Goal: Task Accomplishment & Management: Use online tool/utility

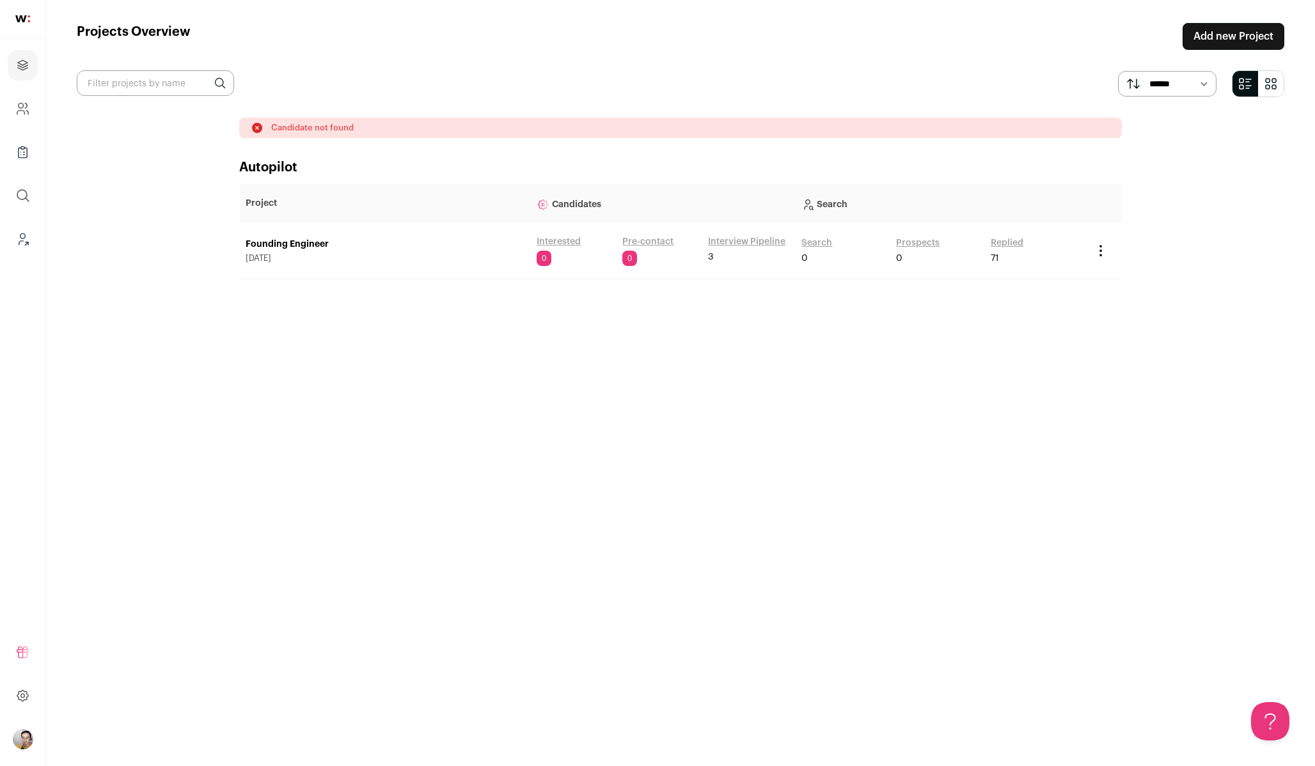
click at [19, 733] on img "Open dropdown" at bounding box center [23, 739] width 20 height 20
click at [94, 682] on span "Switch Accounts" at bounding box center [87, 683] width 86 height 13
click at [86, 654] on button "Admin" at bounding box center [114, 649] width 141 height 13
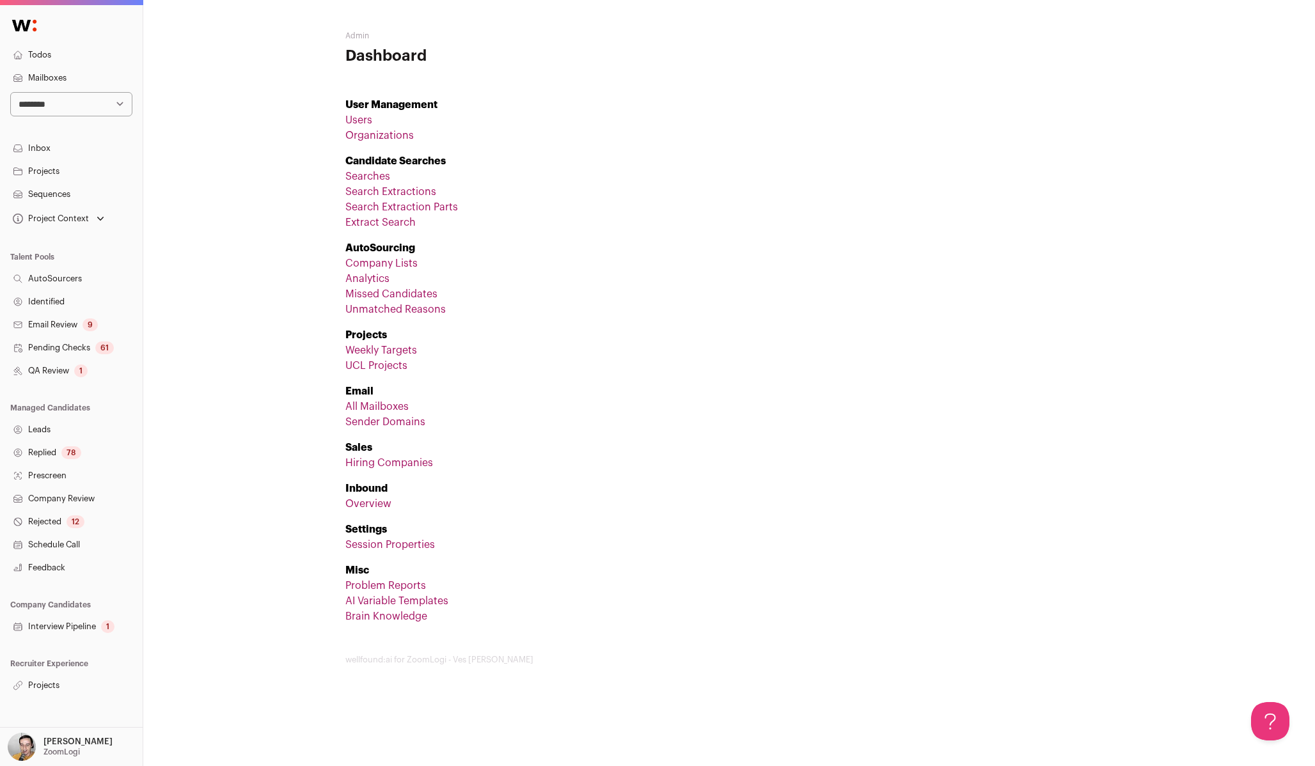
click at [57, 690] on link "Projects" at bounding box center [71, 685] width 143 height 23
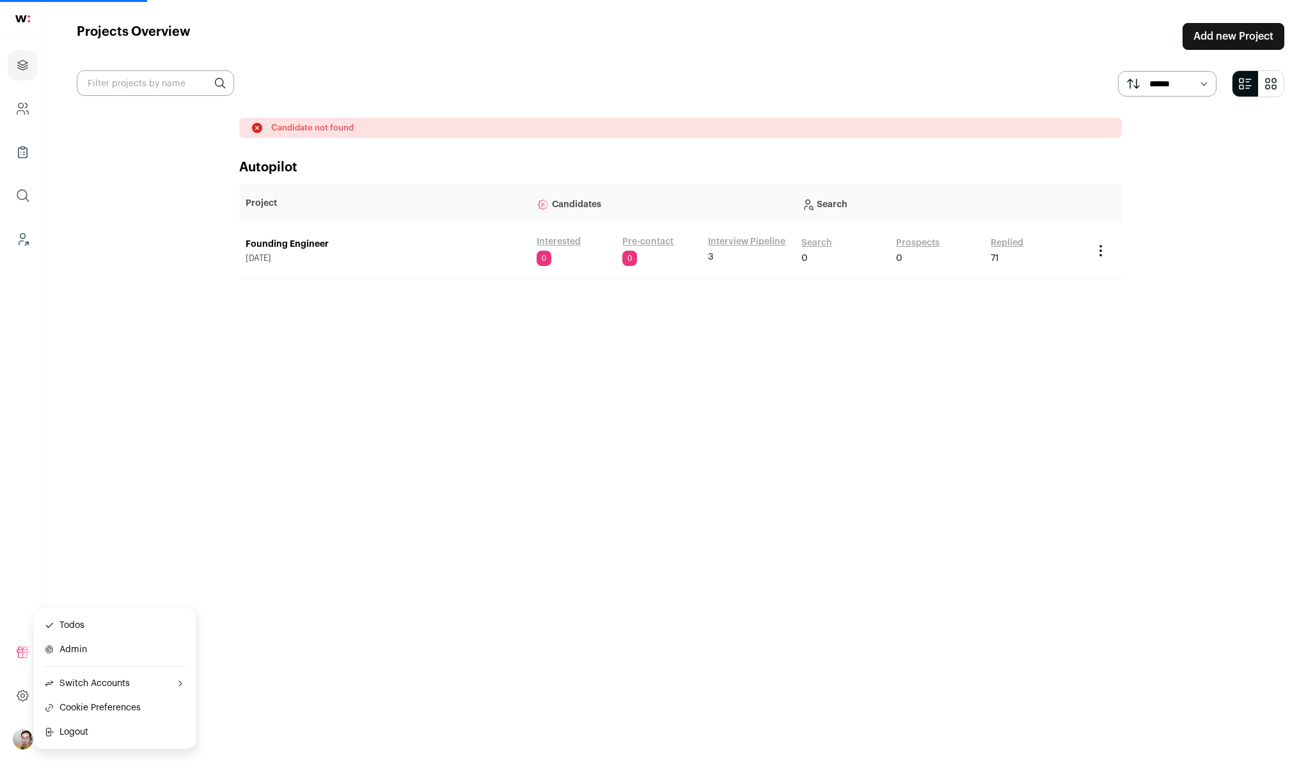
click at [299, 244] on link "Founding Engineer" at bounding box center [385, 244] width 278 height 13
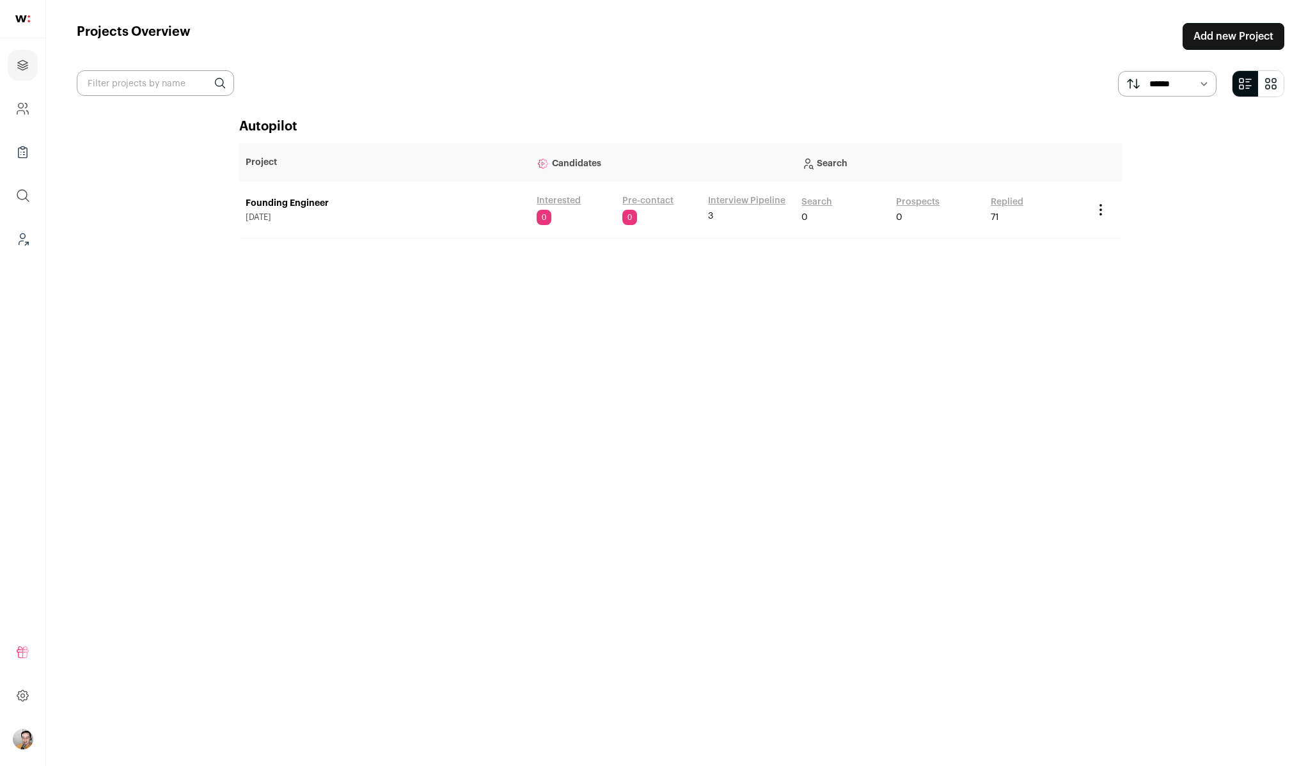
click at [820, 203] on link "Search" at bounding box center [816, 202] width 31 height 13
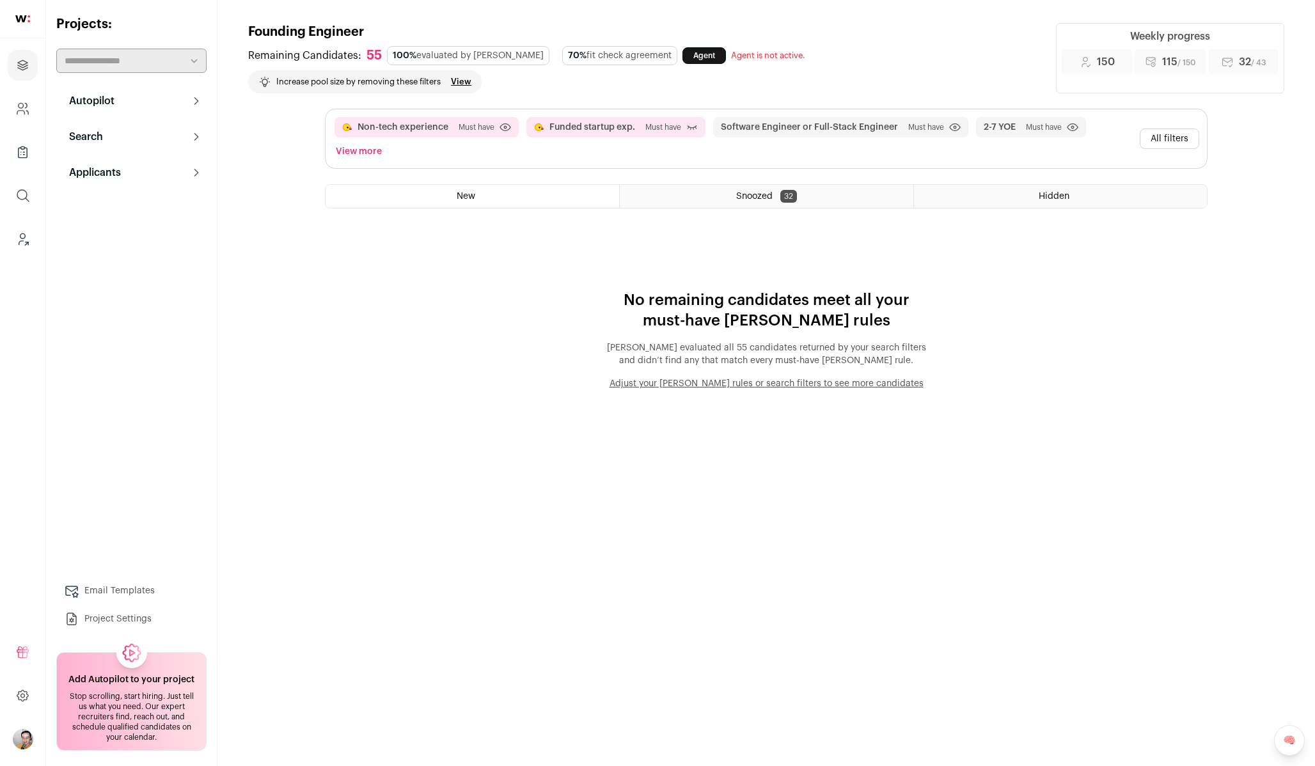
click at [831, 192] on div "Snoozed 32" at bounding box center [766, 196] width 293 height 23
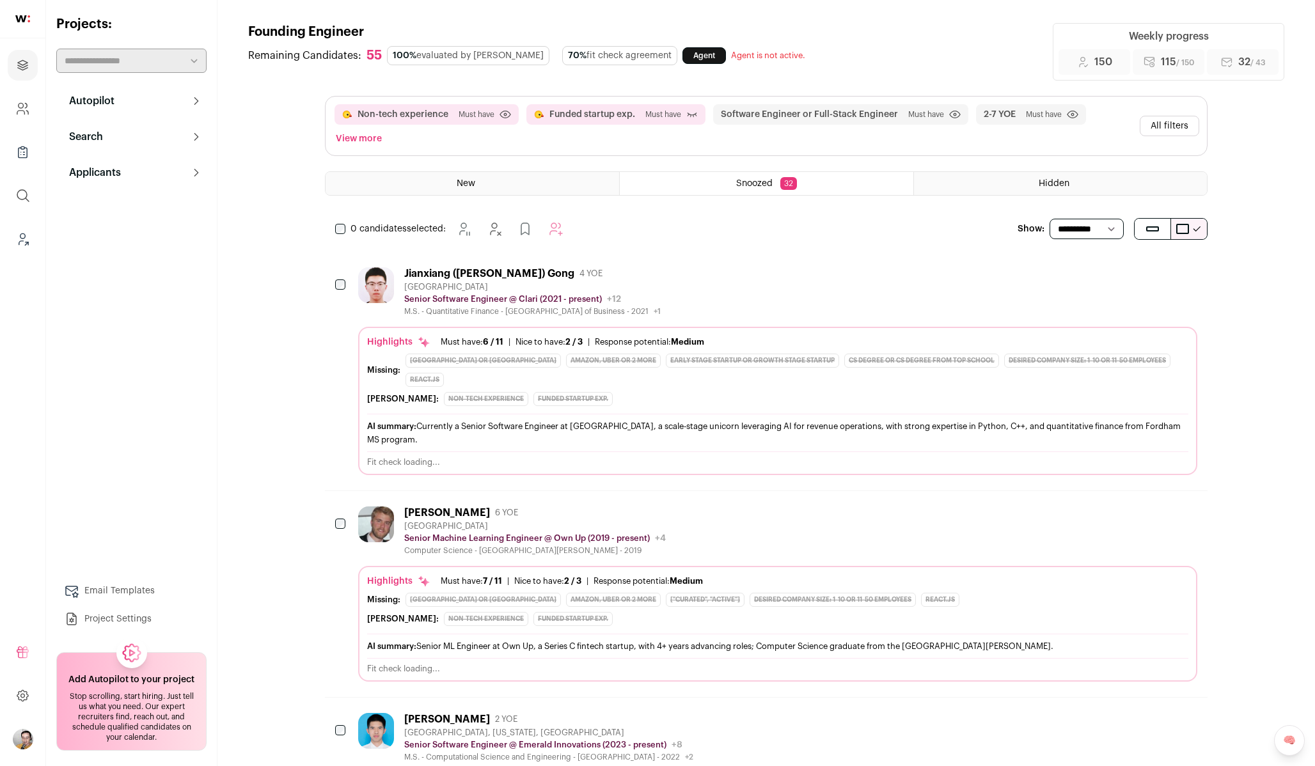
click at [1050, 183] on span "Hidden" at bounding box center [1053, 183] width 31 height 9
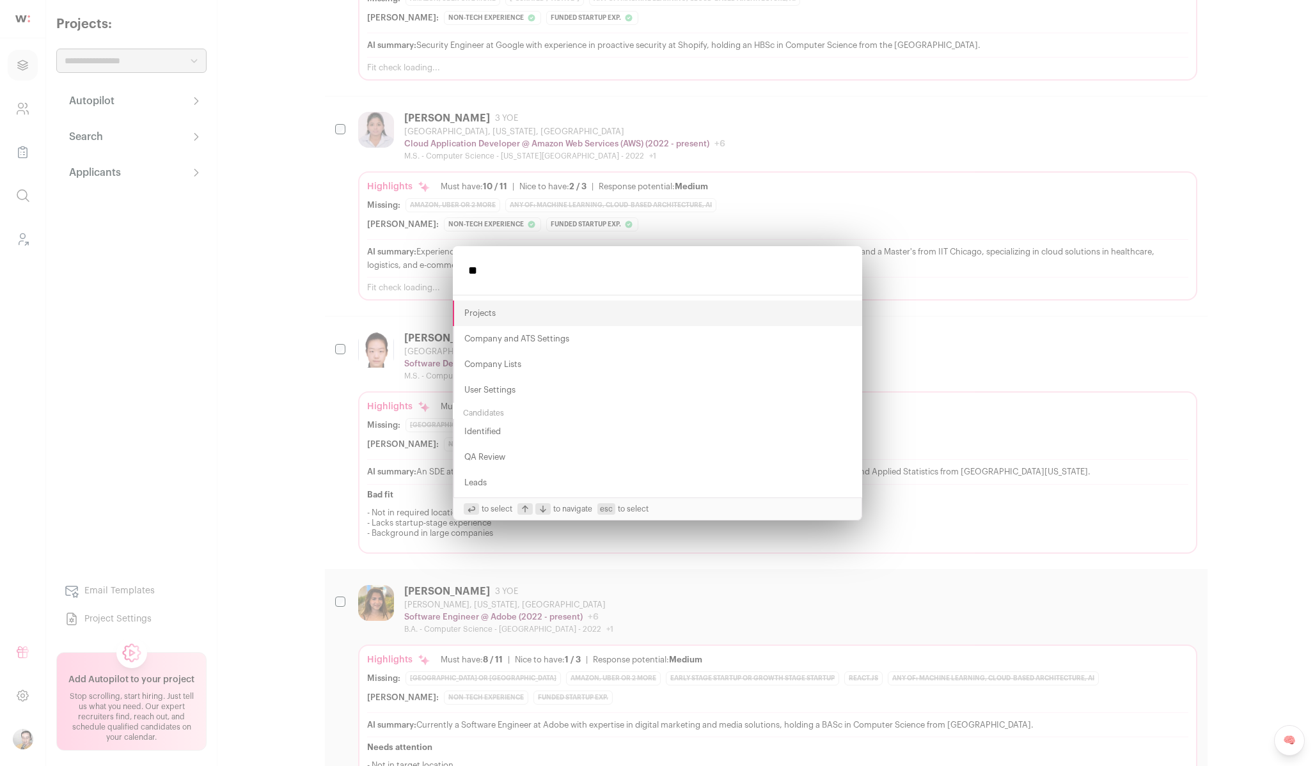
scroll to position [1678, 0]
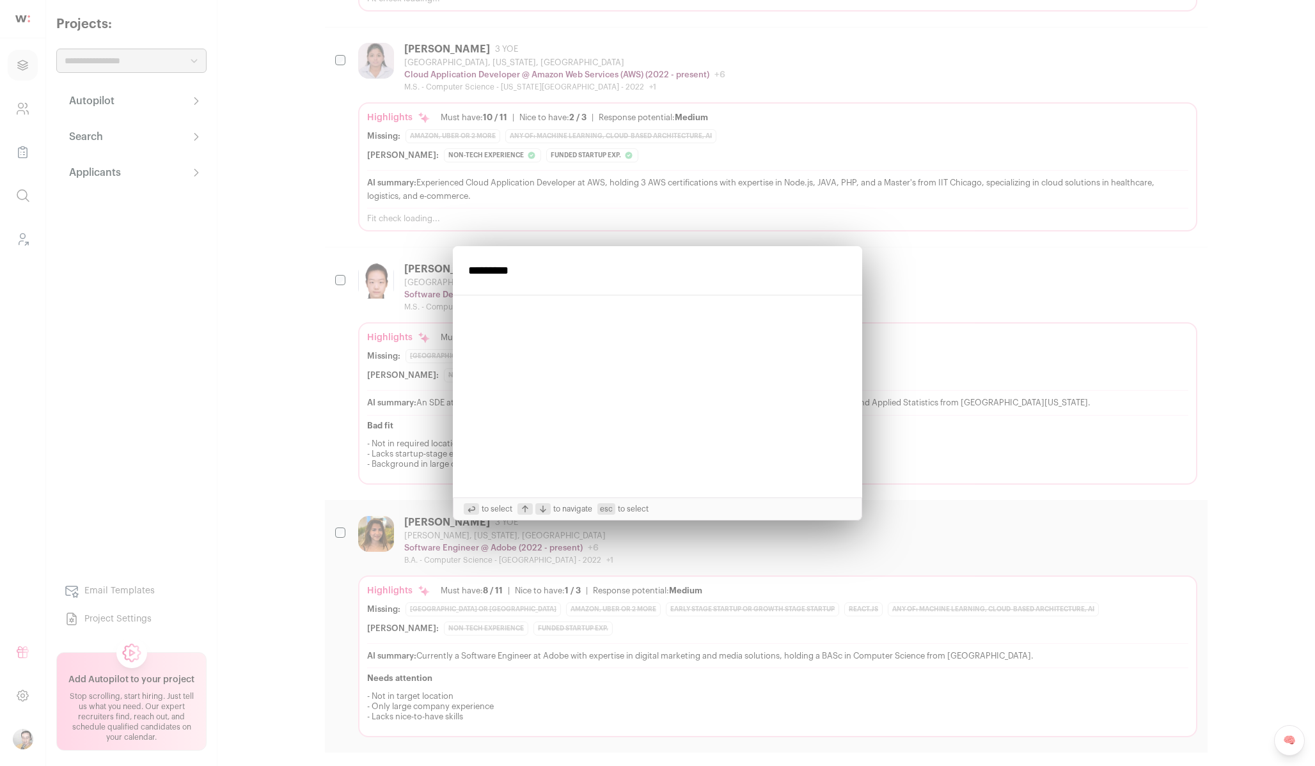
type input "**********"
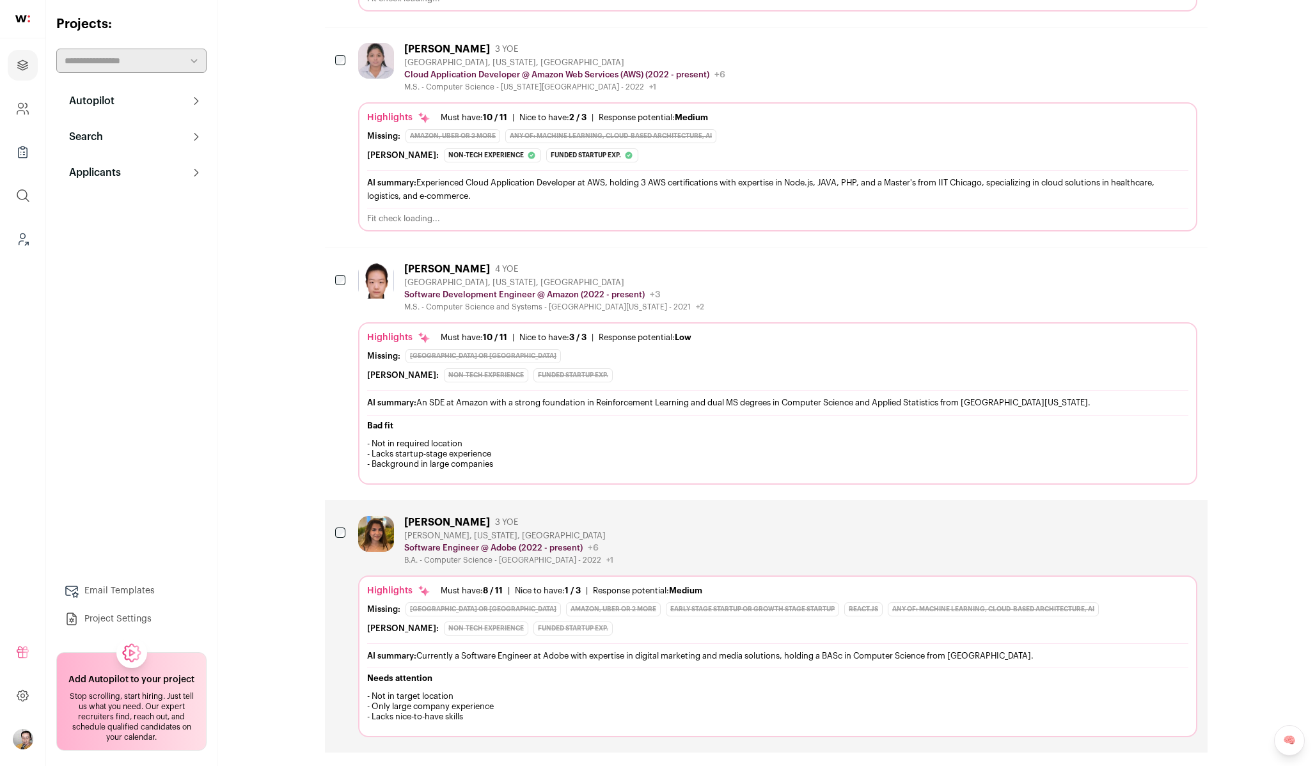
click at [195, 143] on button "Search" at bounding box center [131, 137] width 150 height 26
click at [199, 320] on icon at bounding box center [196, 321] width 10 height 10
click at [137, 287] on link "Rejected 12" at bounding box center [131, 285] width 150 height 26
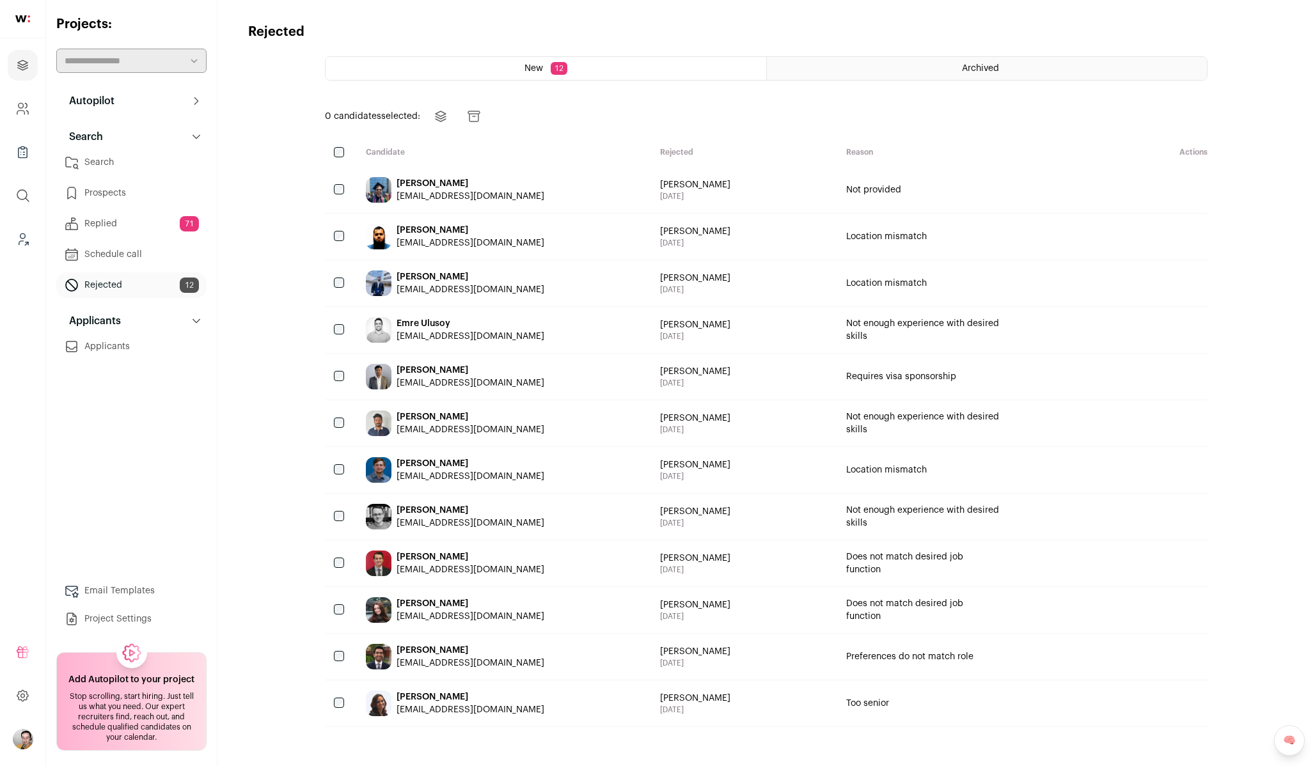
click at [544, 701] on div "Anjali Kumari anjikeshari777@gmail.com" at bounding box center [502, 703] width 294 height 46
click at [22, 740] on img "Open dropdown" at bounding box center [23, 739] width 20 height 20
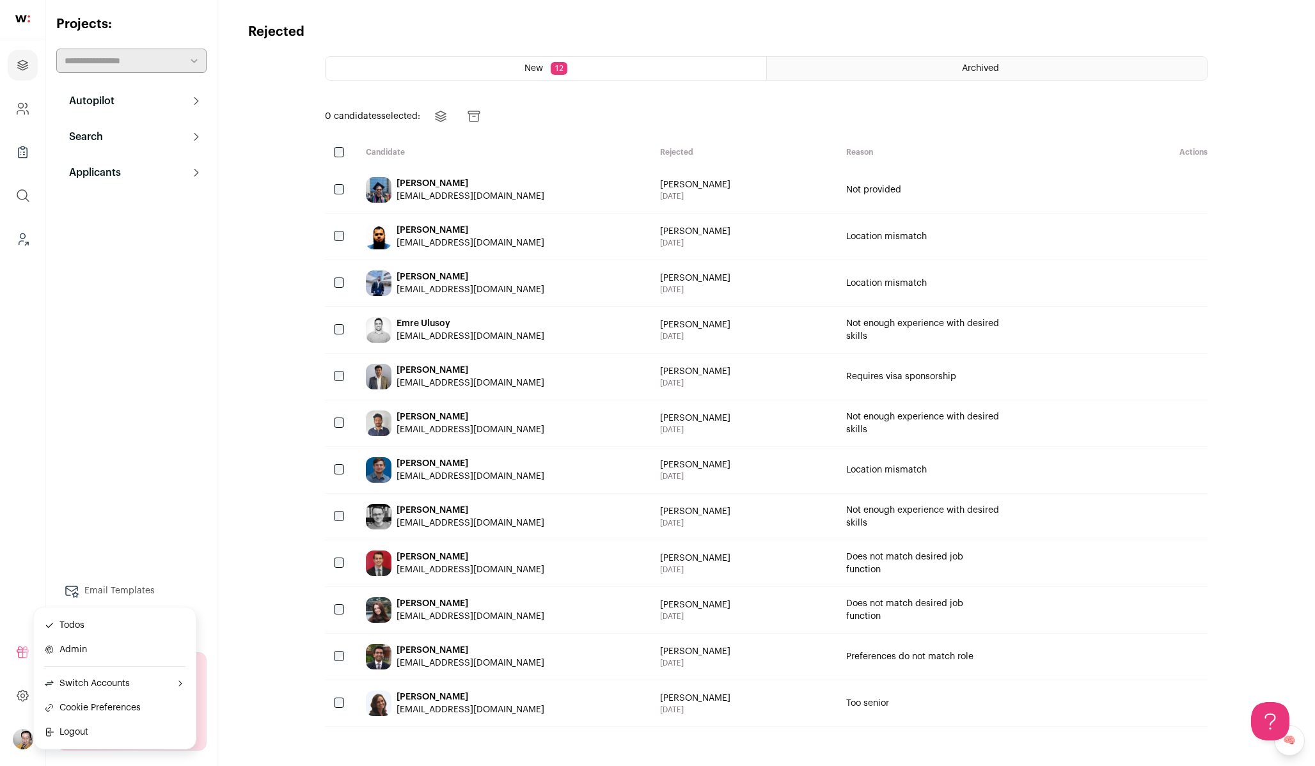
click at [102, 684] on span "Switch Accounts" at bounding box center [87, 683] width 86 height 13
click at [225, 674] on button "Wellfound" at bounding box center [267, 675] width 152 height 18
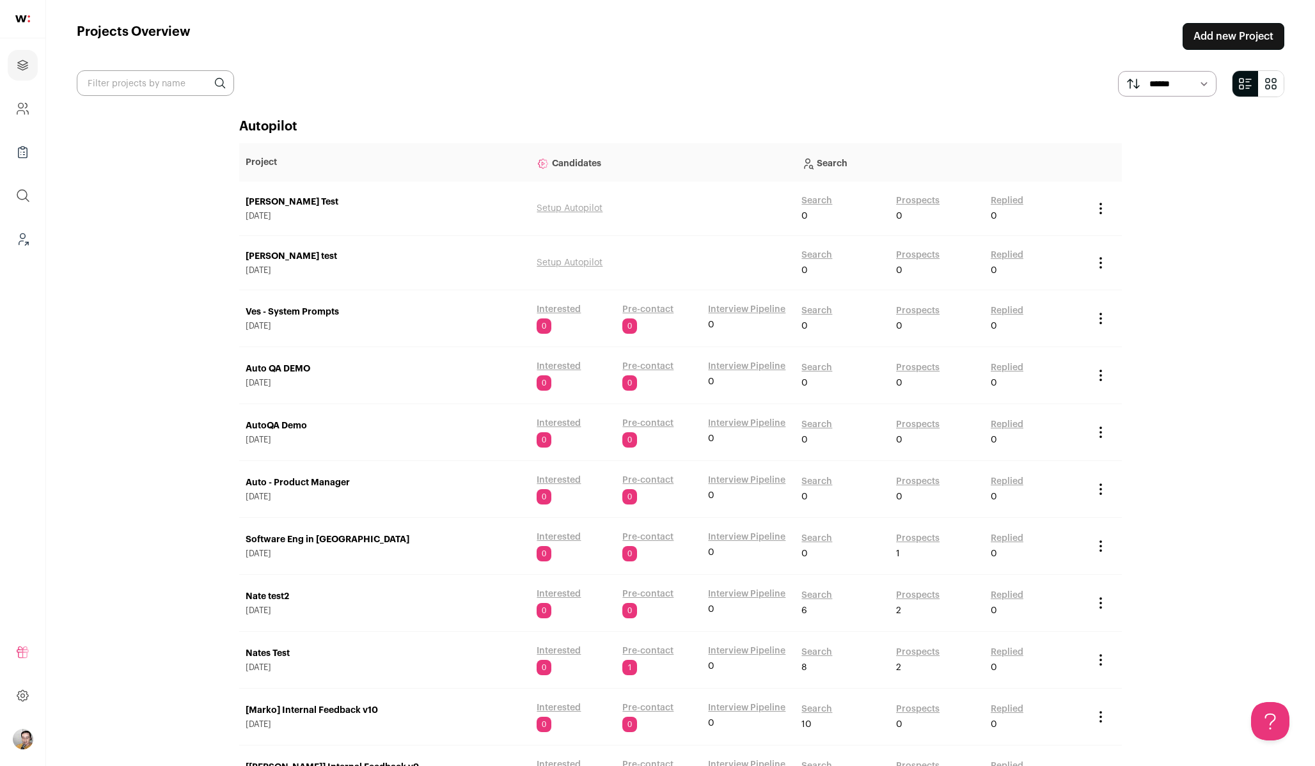
scroll to position [1747, 0]
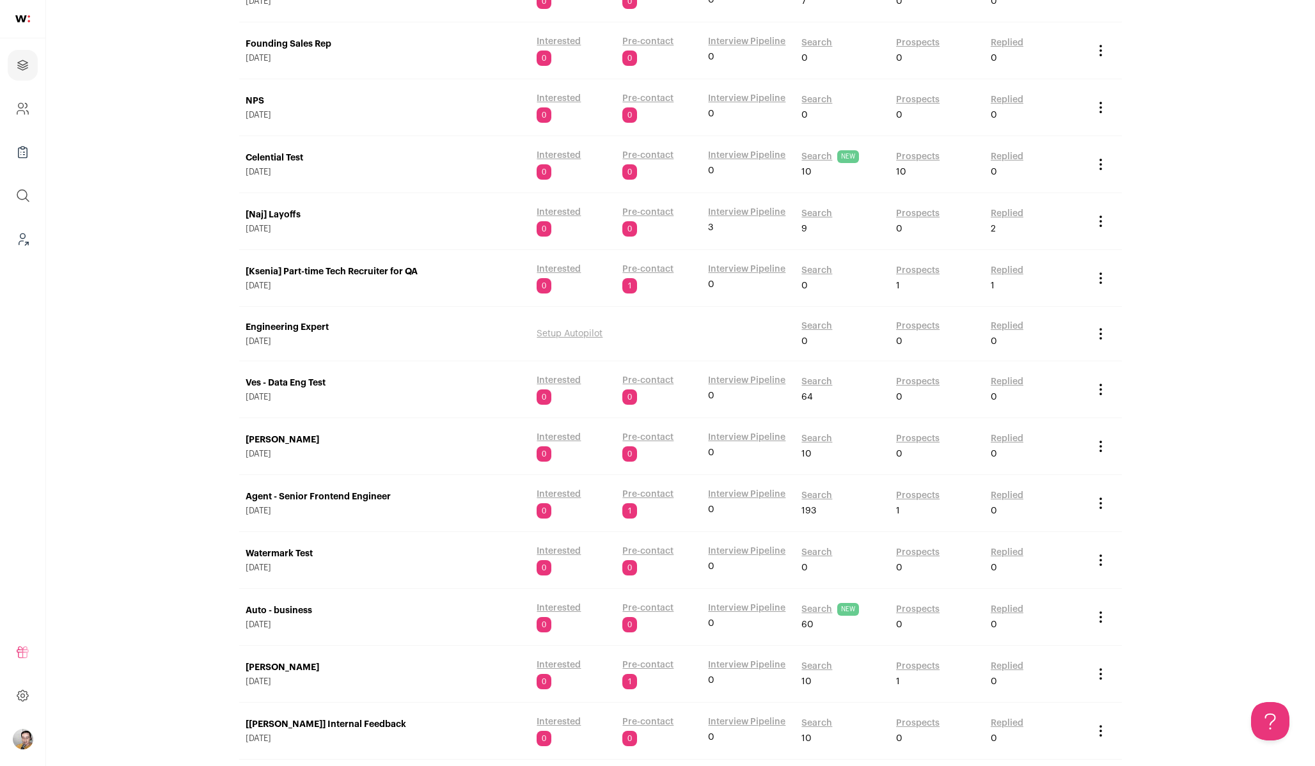
click at [813, 384] on link "Search" at bounding box center [816, 381] width 31 height 13
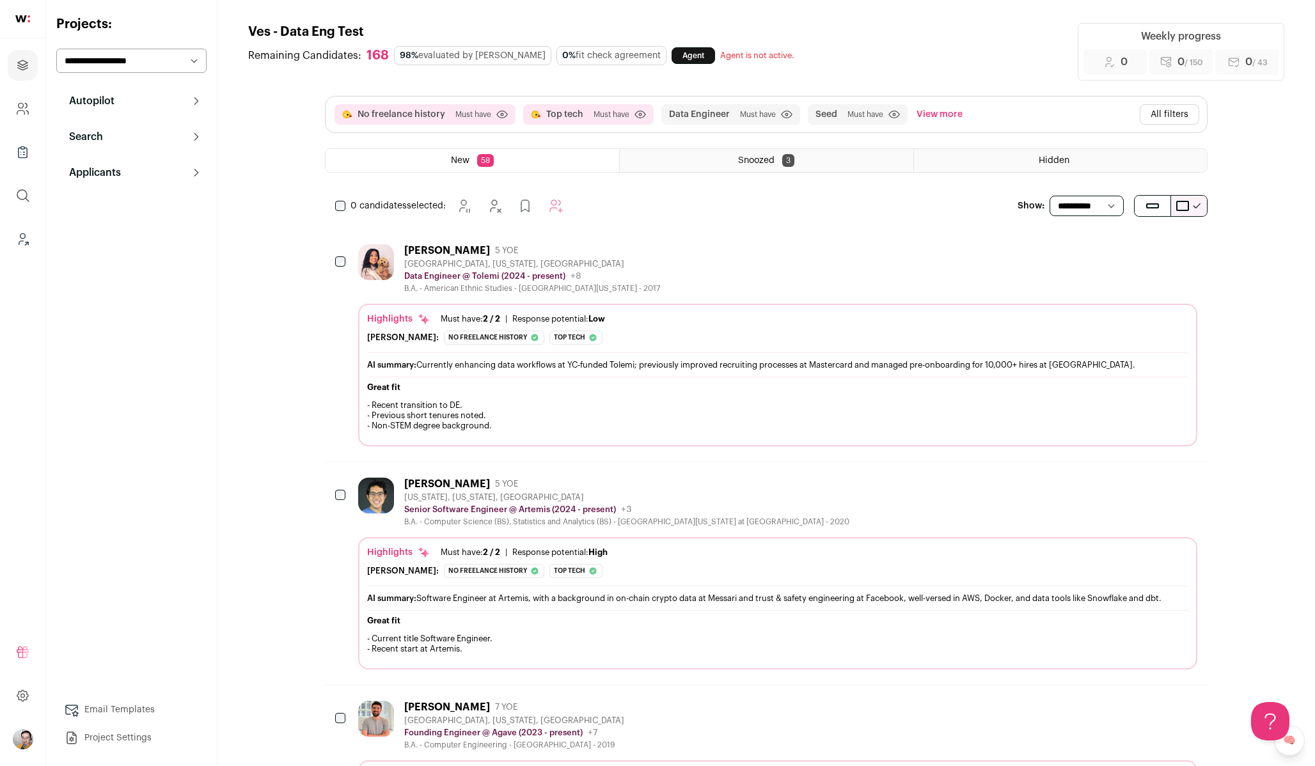
click at [1185, 110] on button "All filters" at bounding box center [1168, 114] width 59 height 20
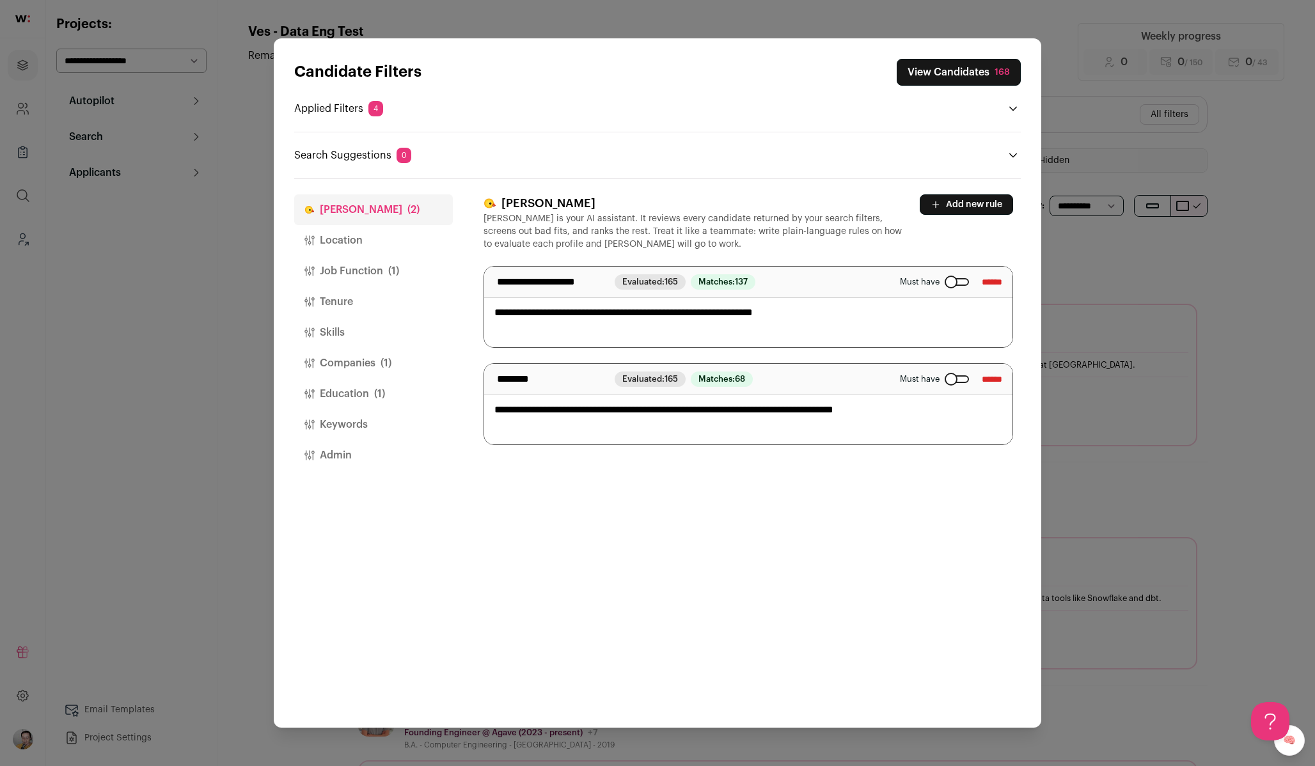
click at [368, 372] on button "Companies (1)" at bounding box center [373, 363] width 159 height 31
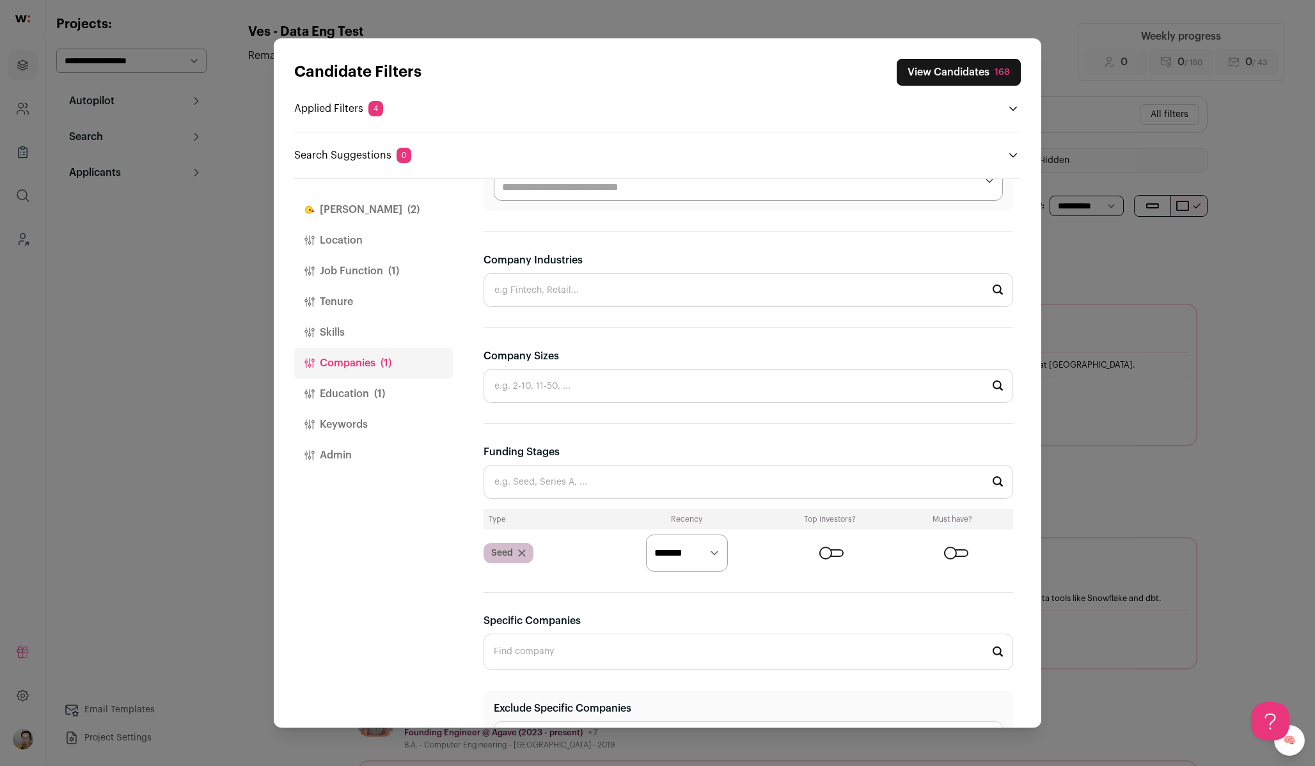
scroll to position [233, 0]
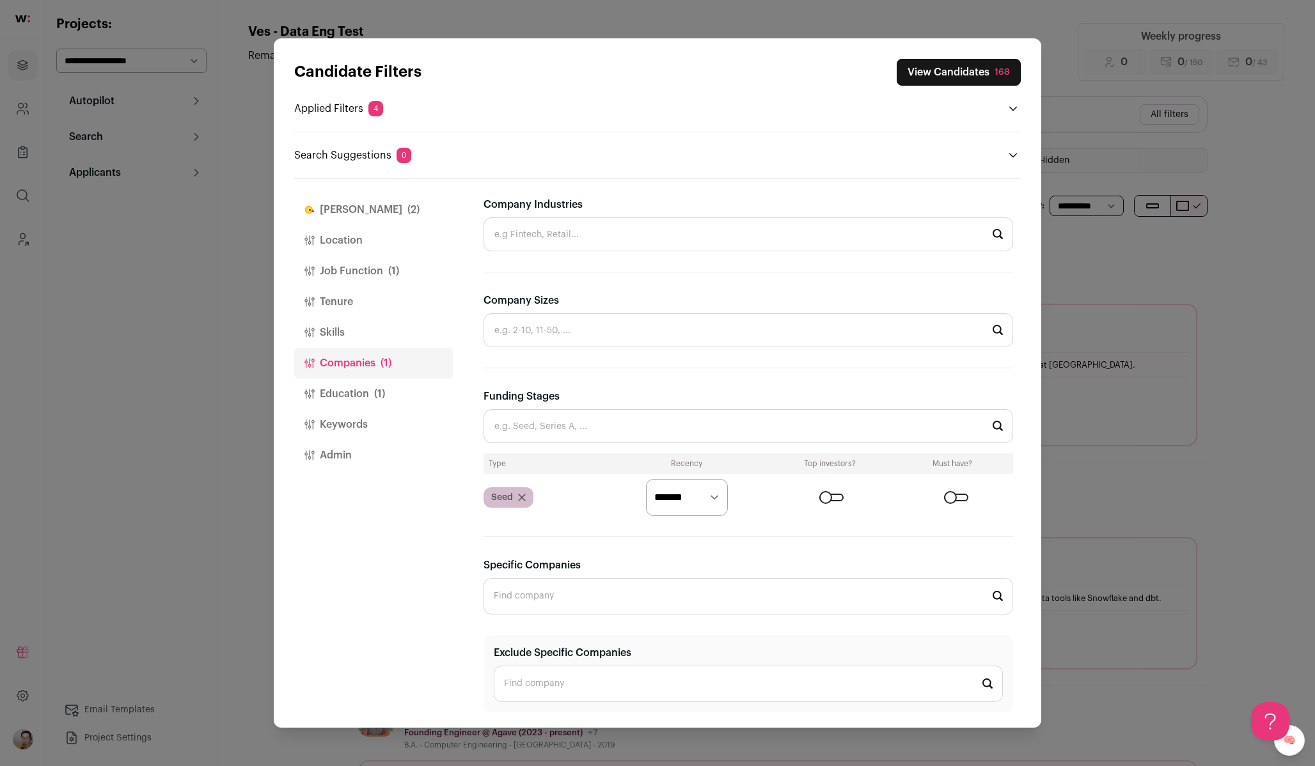
click at [526, 492] on div "Seed" at bounding box center [508, 497] width 50 height 20
click at [523, 496] on icon "Close modal via background" at bounding box center [522, 497] width 6 height 6
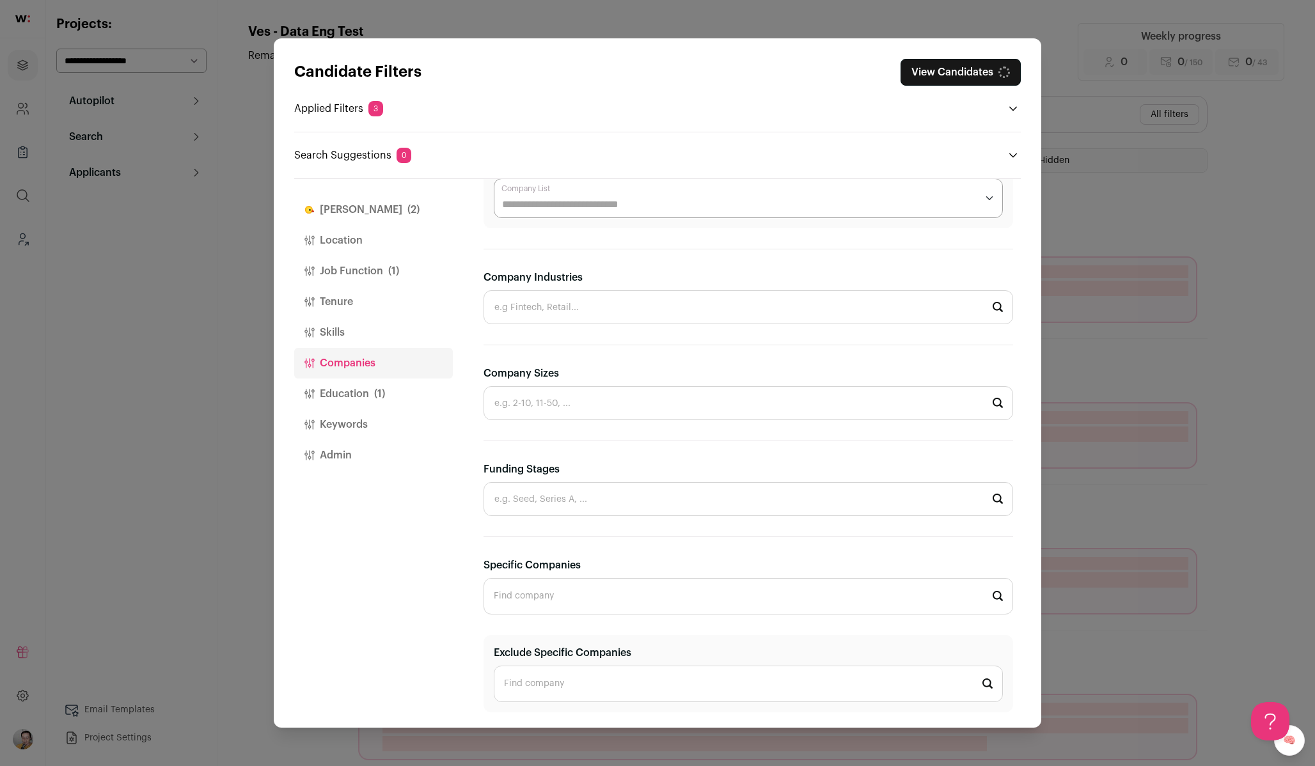
scroll to position [160, 0]
click at [540, 605] on input "Specific Companies" at bounding box center [747, 596] width 529 height 36
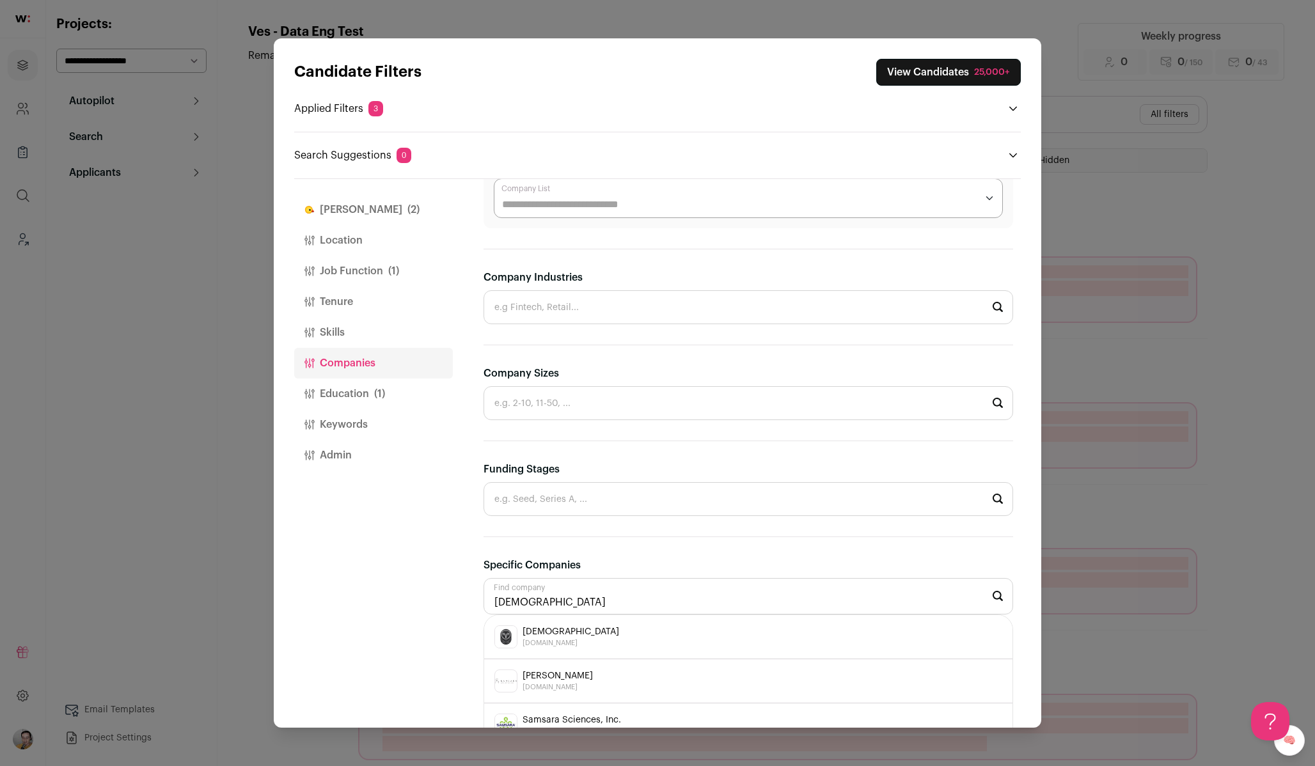
click at [568, 639] on div "Samsara samsara.com" at bounding box center [748, 636] width 508 height 23
type input "Samsara samsara.com"
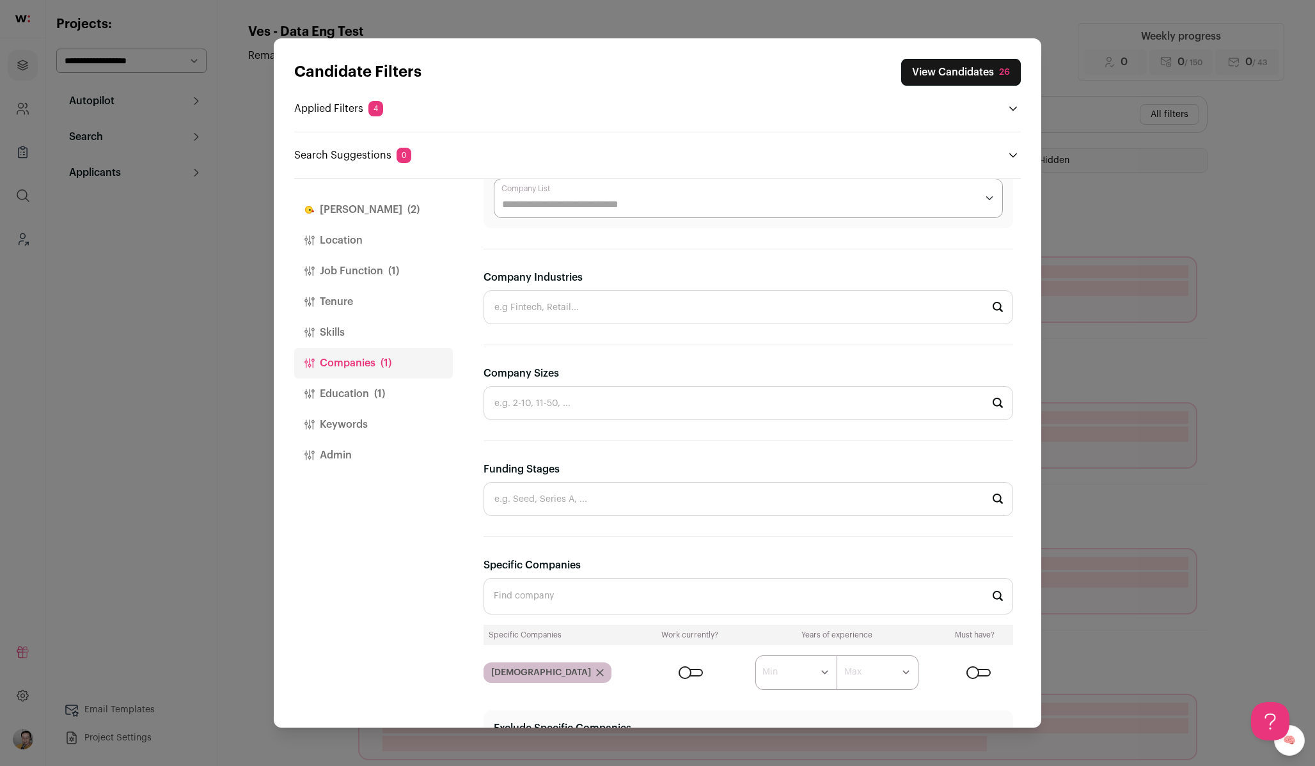
click at [937, 66] on button "View Candidates 26" at bounding box center [961, 72] width 120 height 27
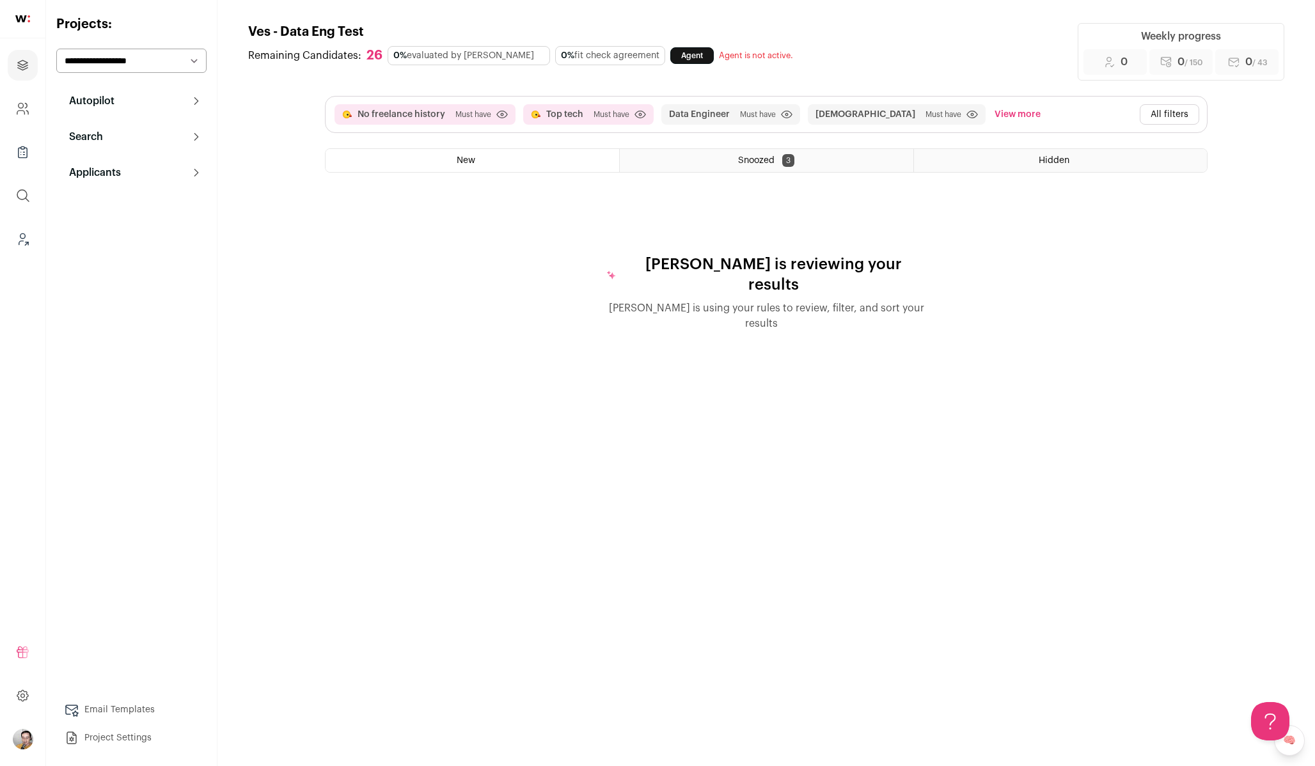
scroll to position [0, 0]
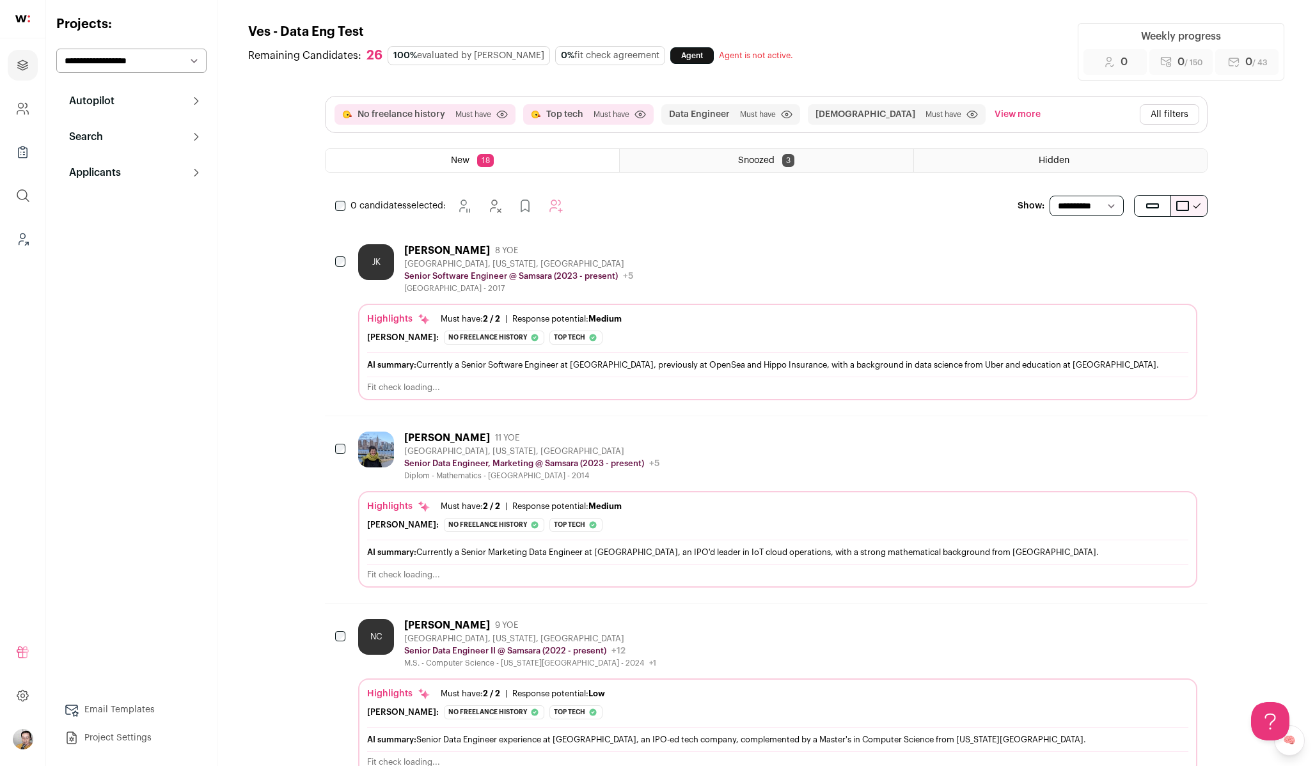
click at [692, 263] on div "JK Jillian Knoll 8 YOE San Francisco, California, United States Senior Software…" at bounding box center [777, 268] width 839 height 49
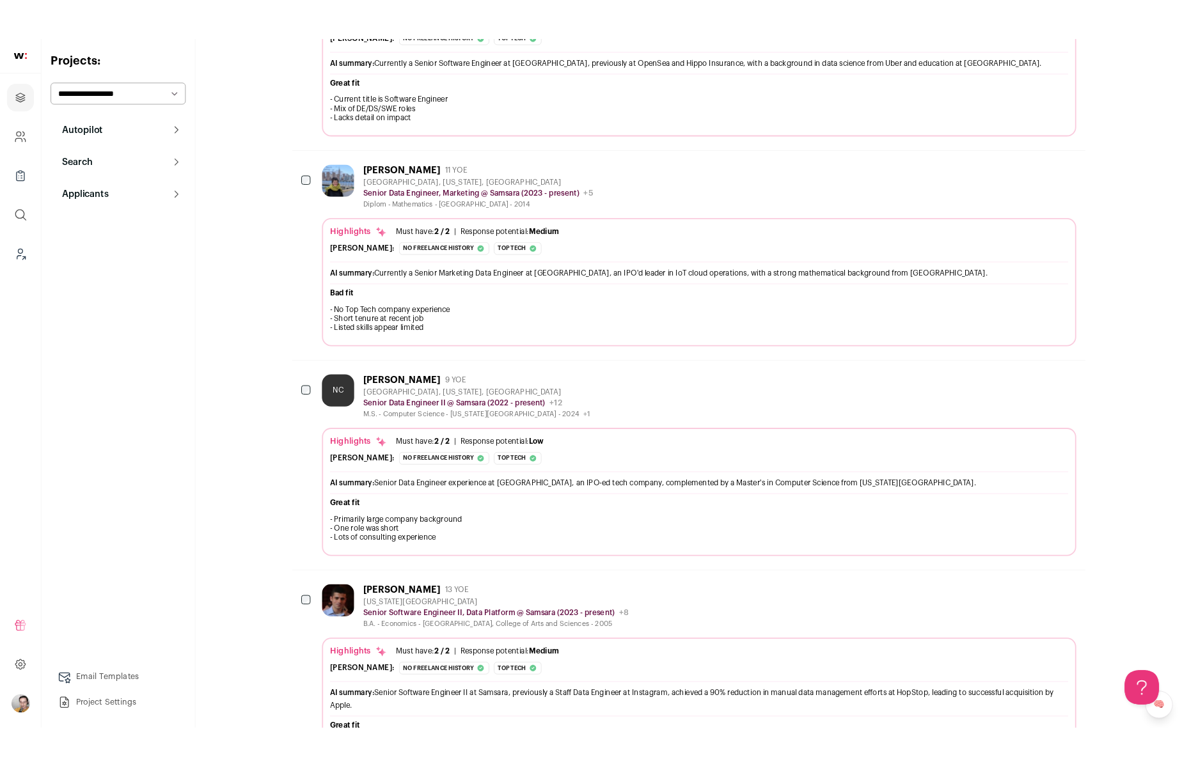
scroll to position [364, 0]
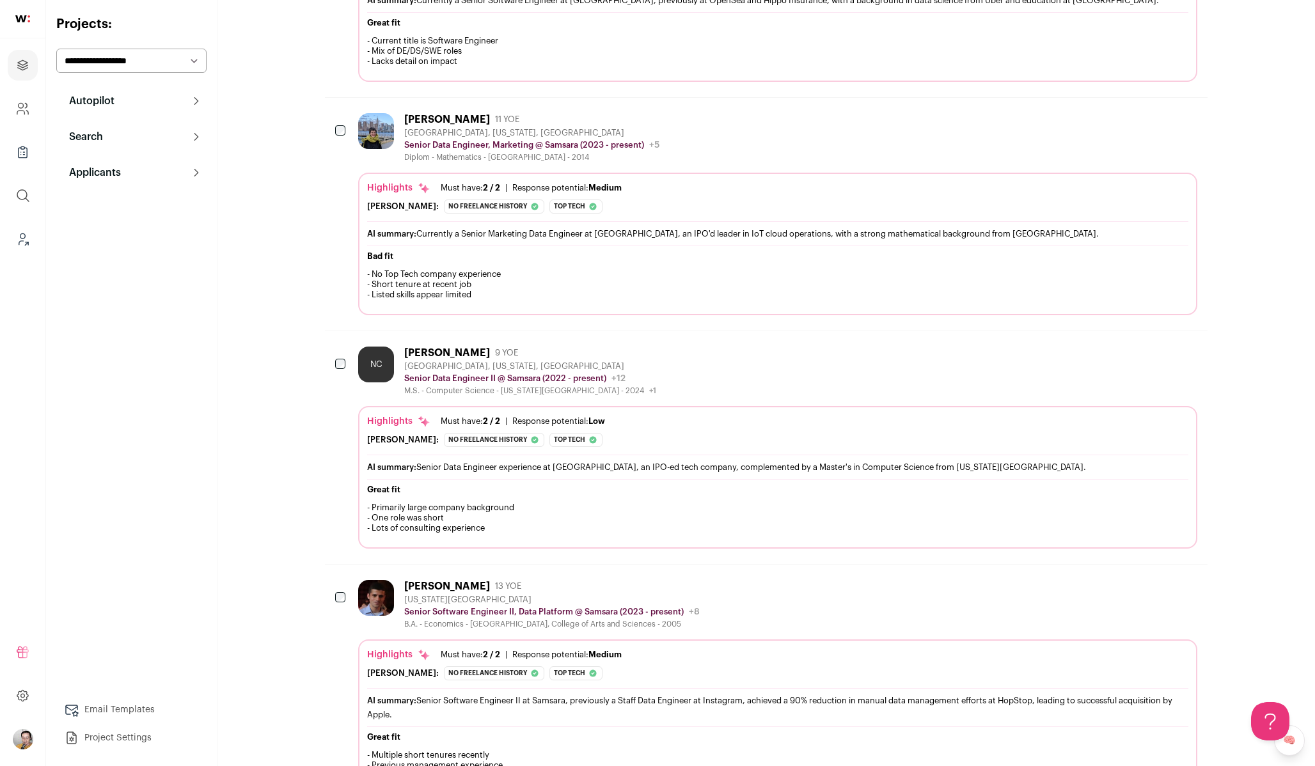
click at [761, 368] on div "NC Nicholas Chaung 9 YOE Honolulu, Hawaii, United States Senior Data Engineer I…" at bounding box center [777, 371] width 839 height 49
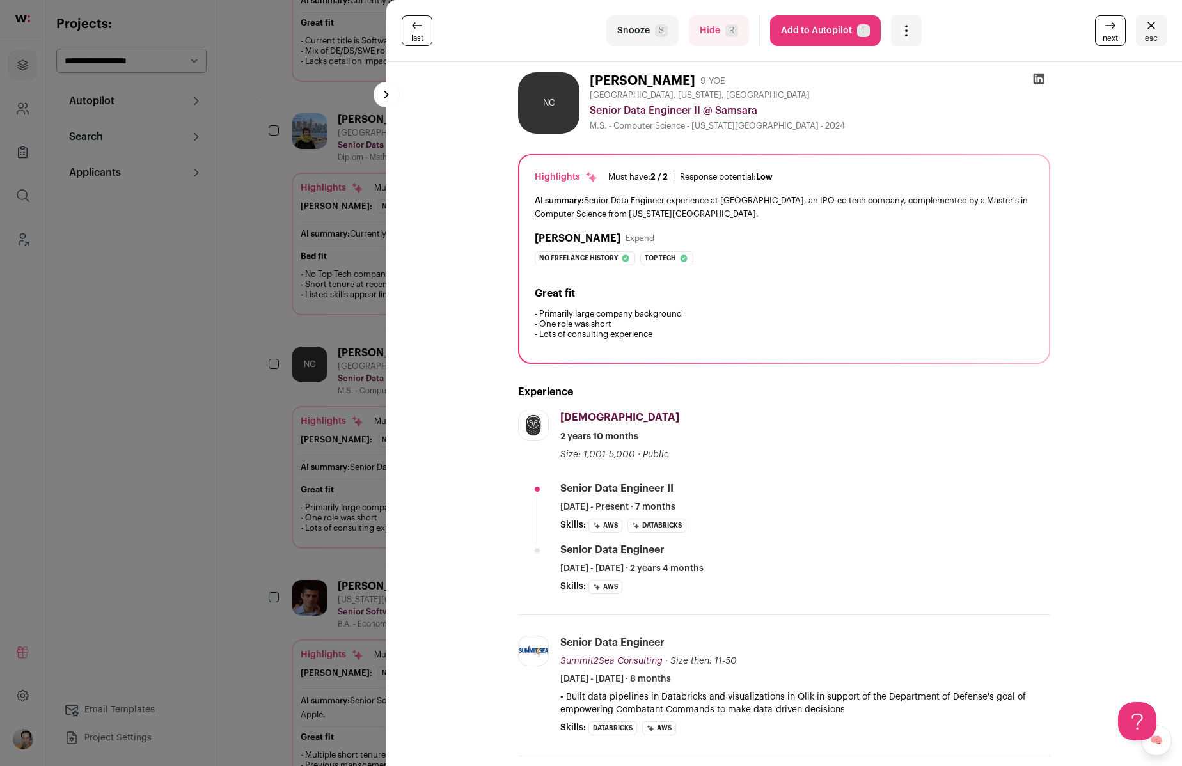
click at [230, 230] on div "last Snooze S Hide R Add to Autopilot T More actions Report a Problem Report th…" at bounding box center [591, 383] width 1182 height 766
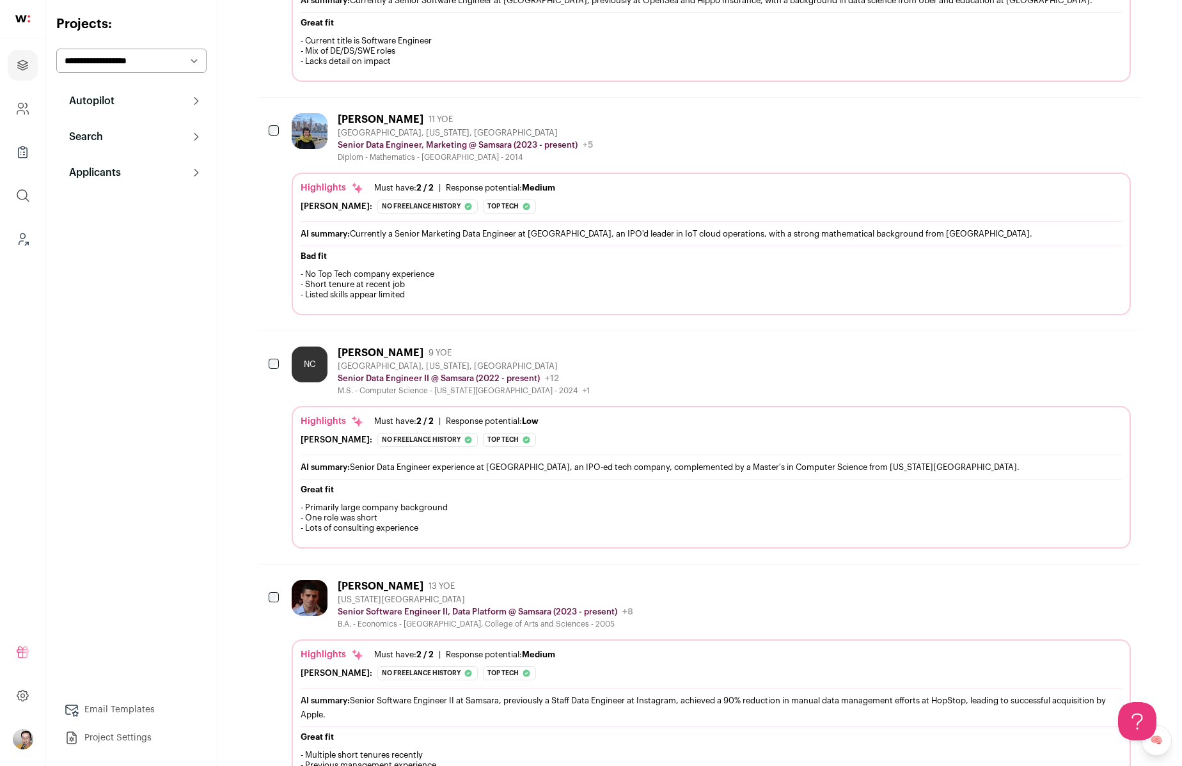
click at [195, 133] on icon at bounding box center [196, 137] width 10 height 10
click at [27, 745] on img "Open dropdown" at bounding box center [23, 739] width 20 height 20
click at [79, 646] on button "Admin" at bounding box center [114, 649] width 141 height 13
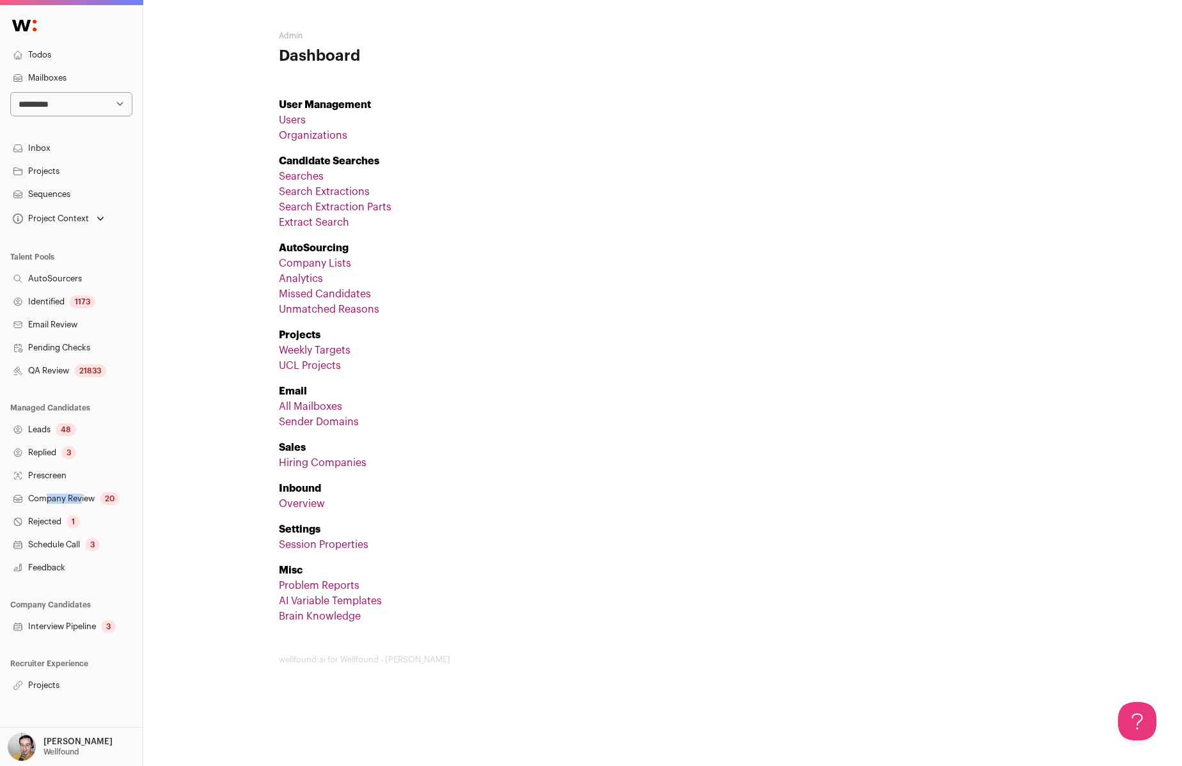
click at [324, 265] on link "Company Lists" at bounding box center [315, 263] width 72 height 10
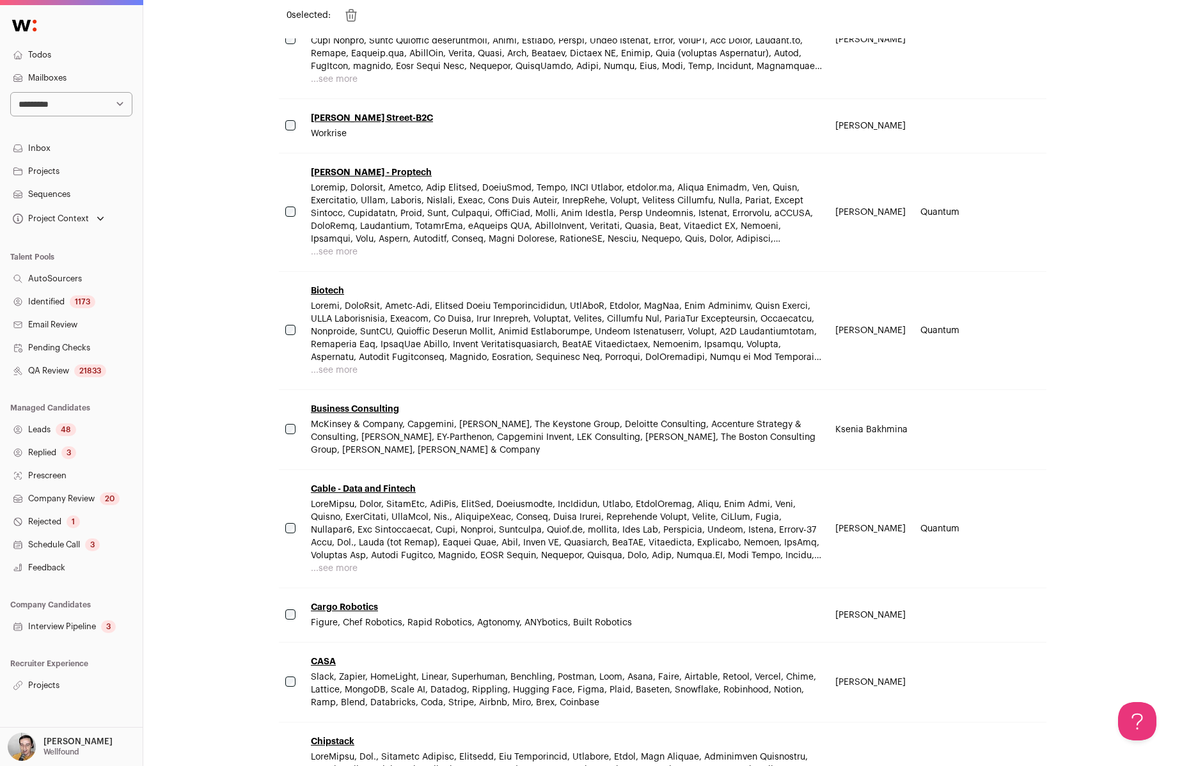
scroll to position [3760, 0]
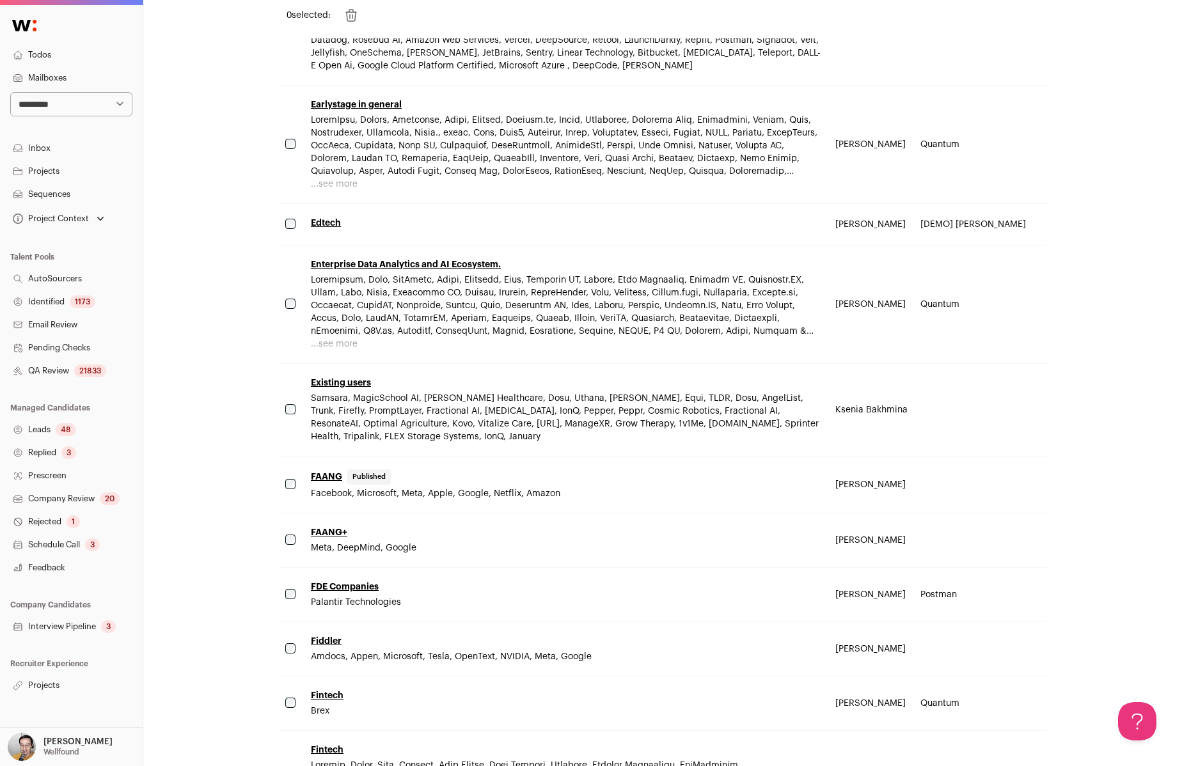
click at [343, 383] on link "Existing users" at bounding box center [341, 382] width 60 height 9
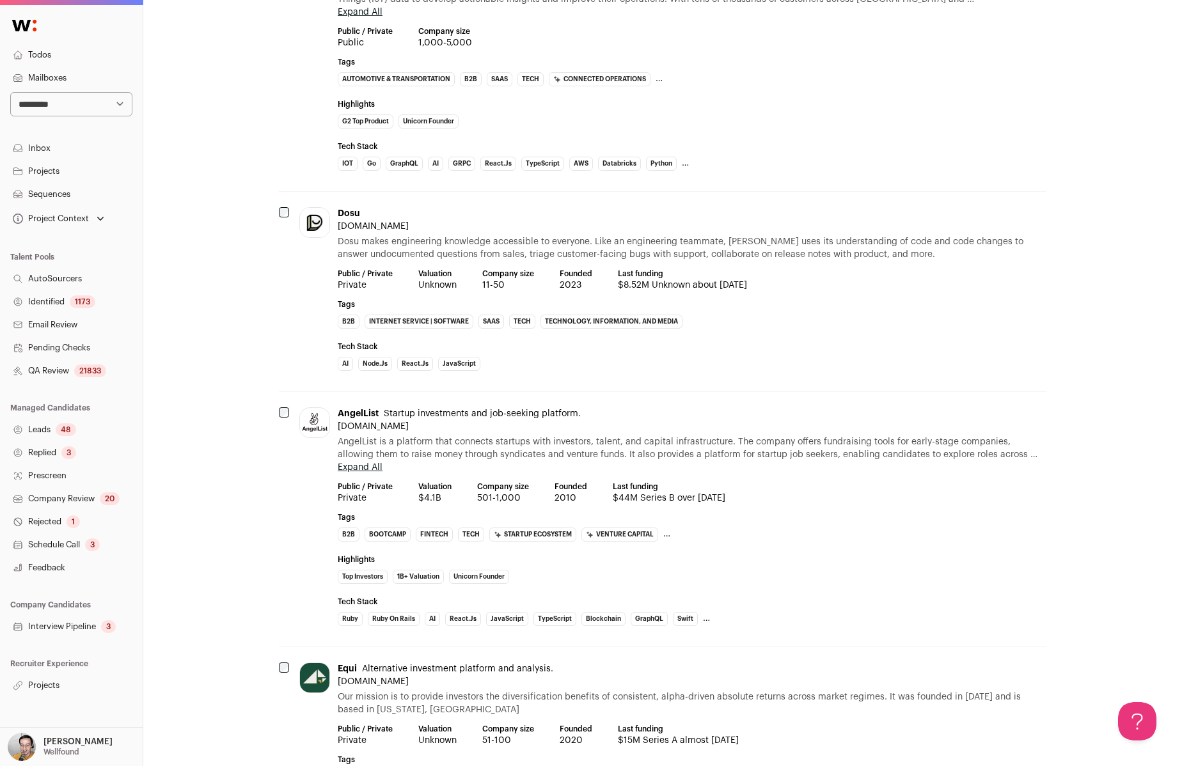
scroll to position [423, 0]
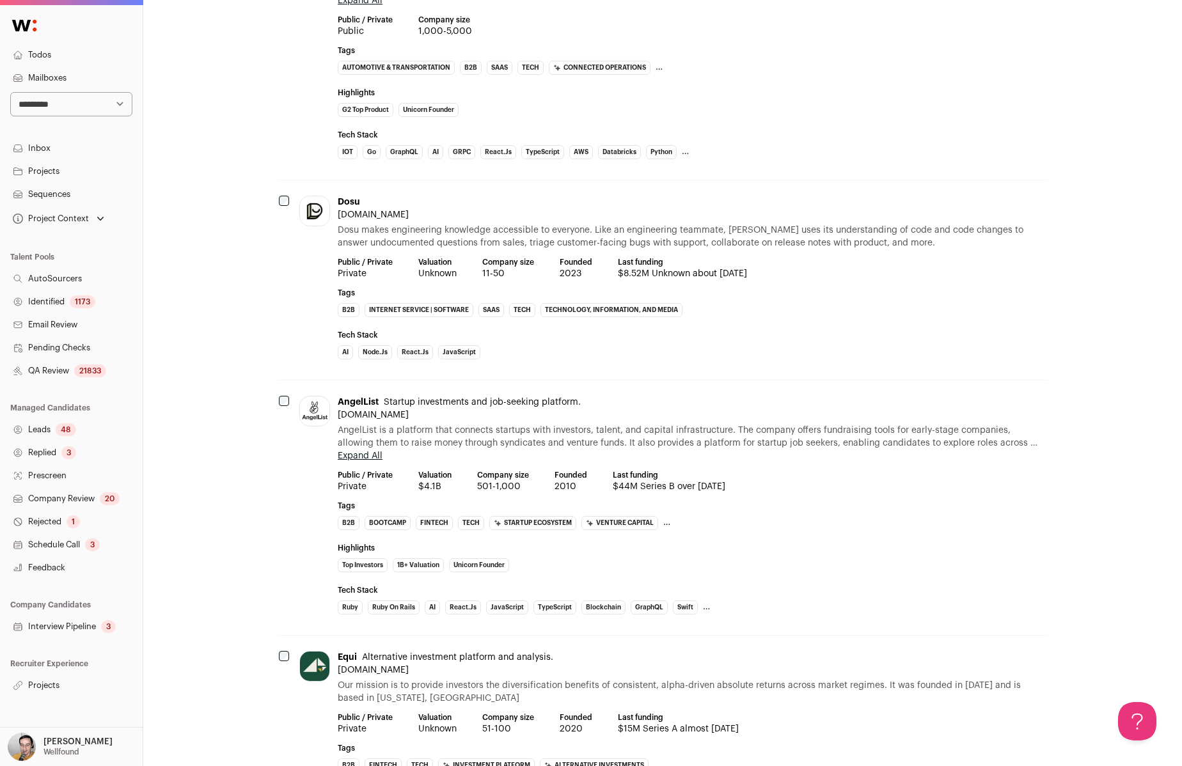
click at [81, 742] on p "[PERSON_NAME]" at bounding box center [77, 742] width 69 height 10
click at [66, 690] on link "Projects" at bounding box center [71, 685] width 143 height 23
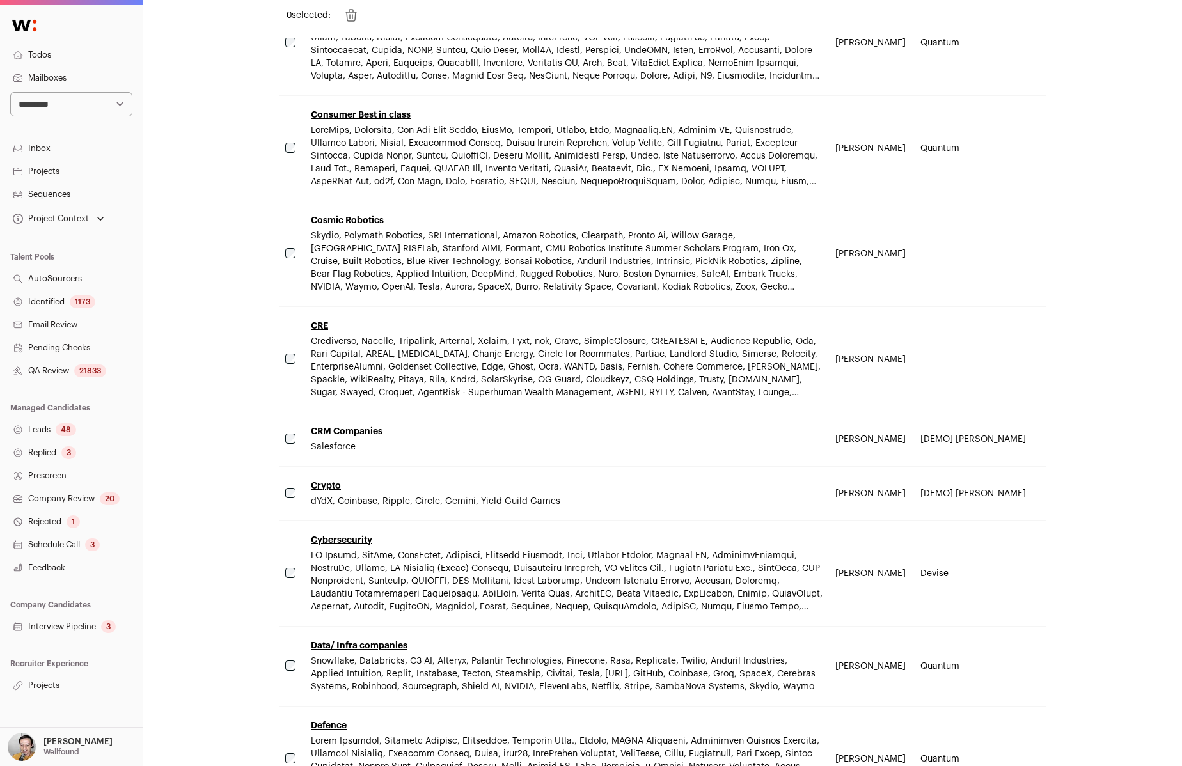
scroll to position [3491, 0]
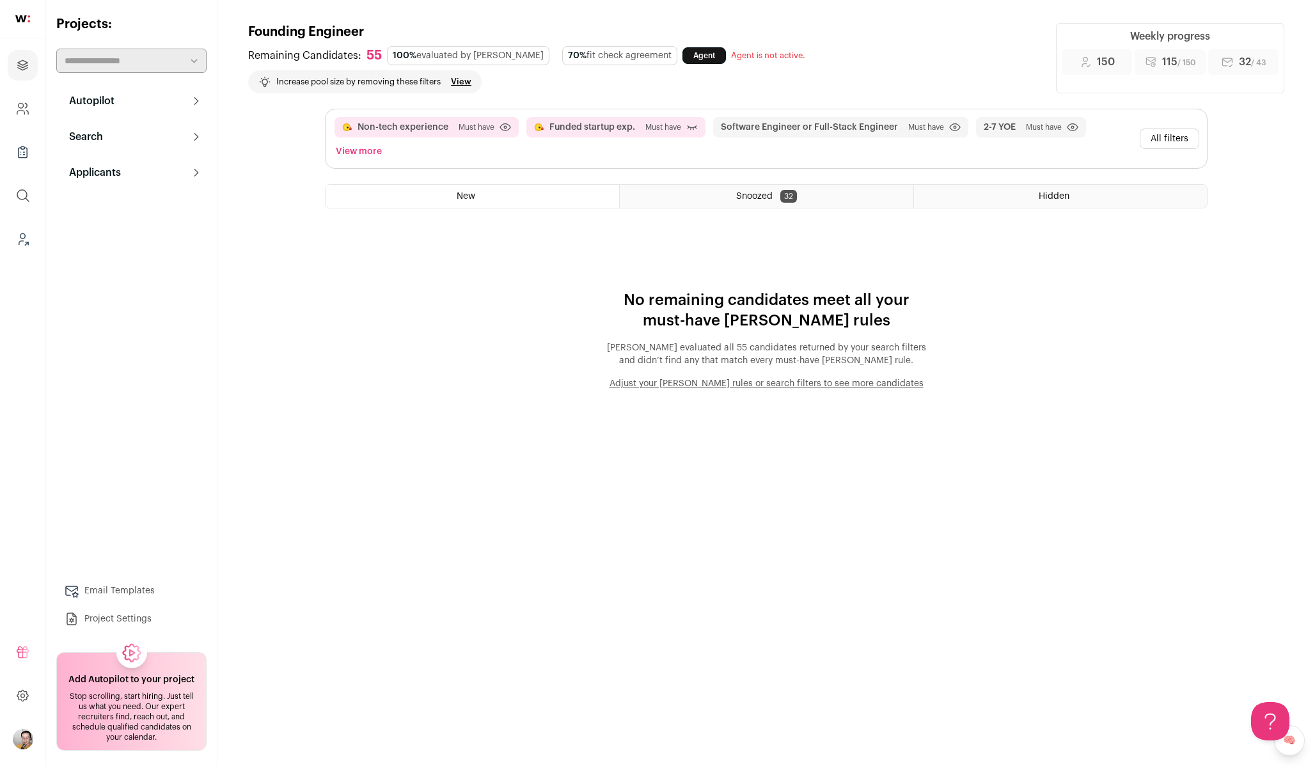
click at [682, 185] on div "Snoozed 32" at bounding box center [766, 196] width 293 height 23
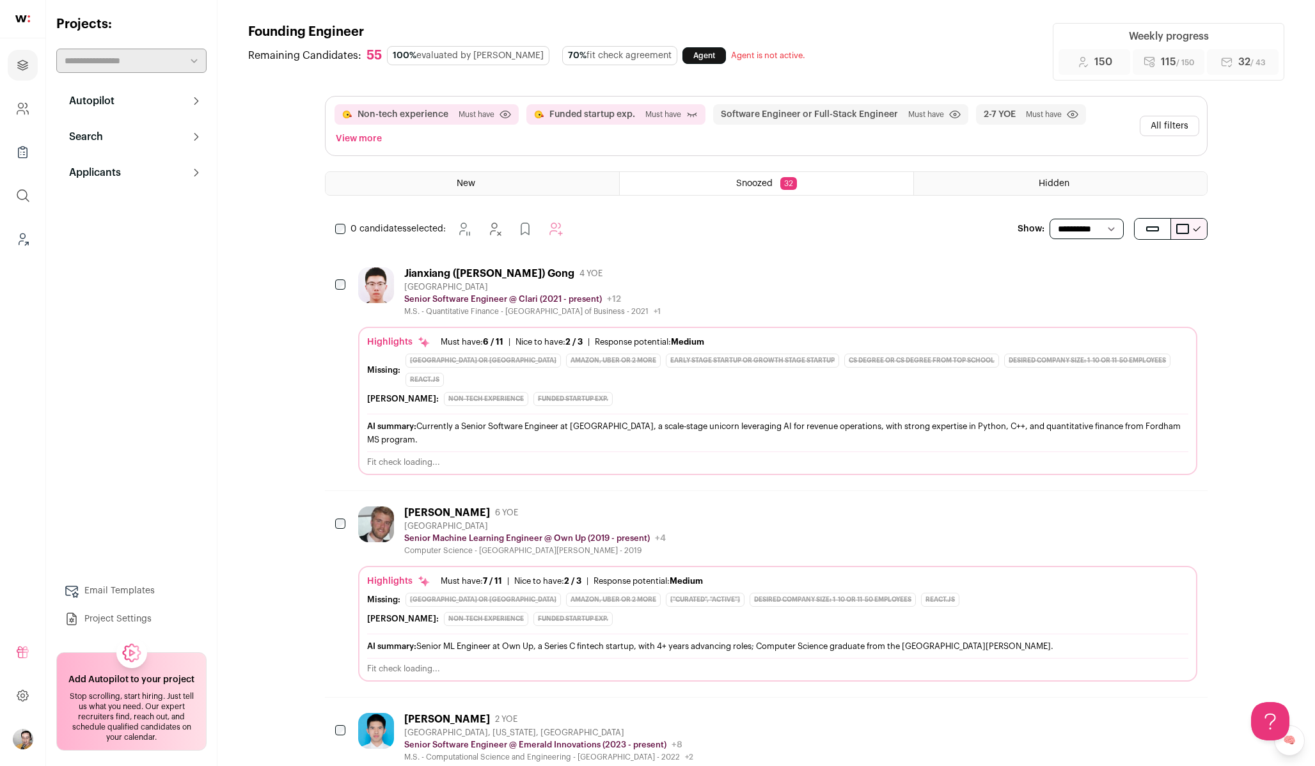
click at [1033, 184] on div "Hidden" at bounding box center [1060, 183] width 293 height 23
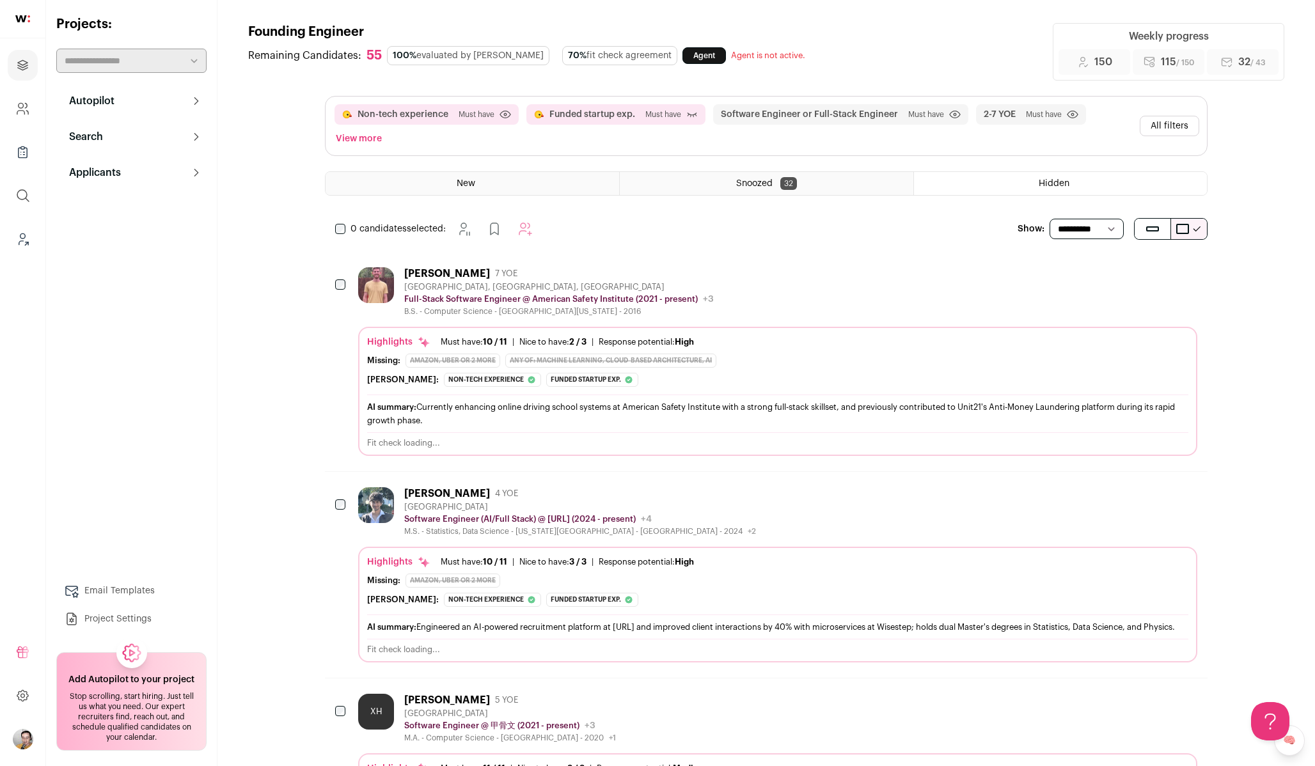
click at [753, 179] on span "Snoozed" at bounding box center [754, 183] width 36 height 9
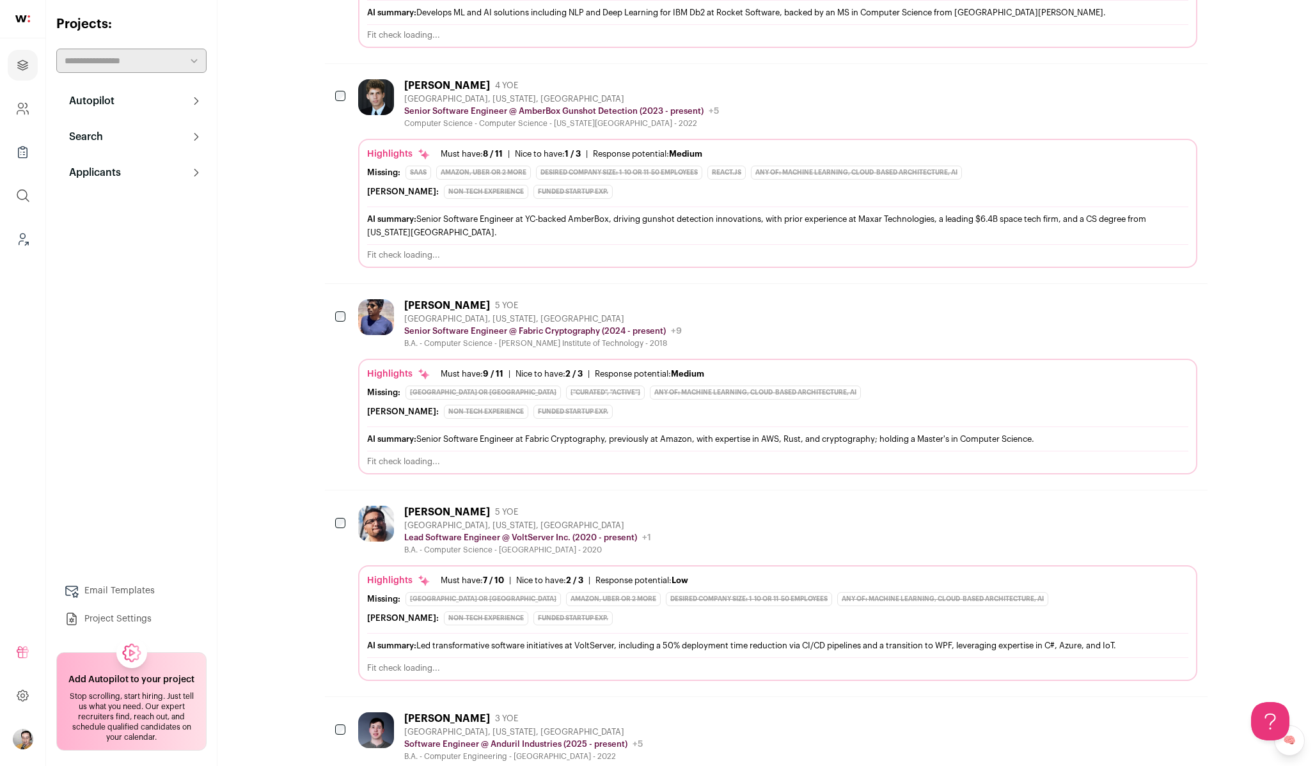
scroll to position [1315, 0]
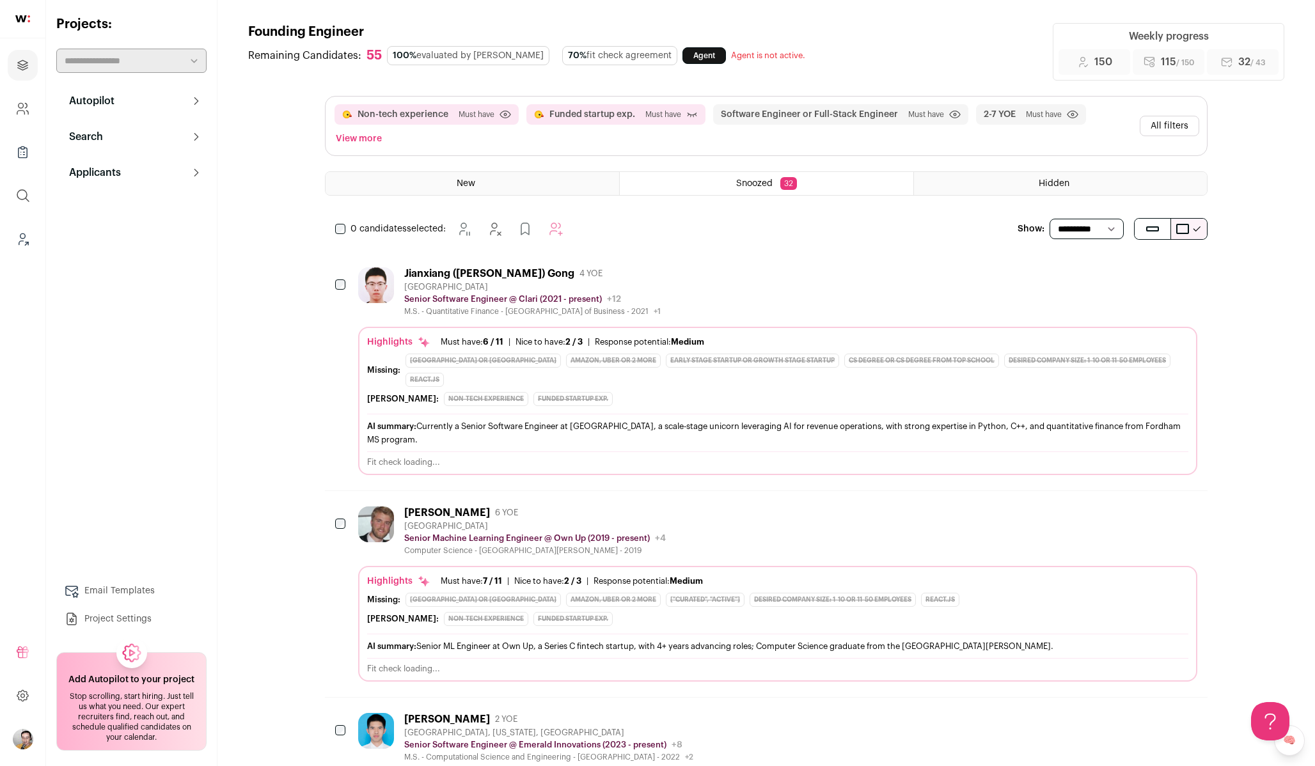
click at [442, 176] on div "New" at bounding box center [471, 183] width 293 height 23
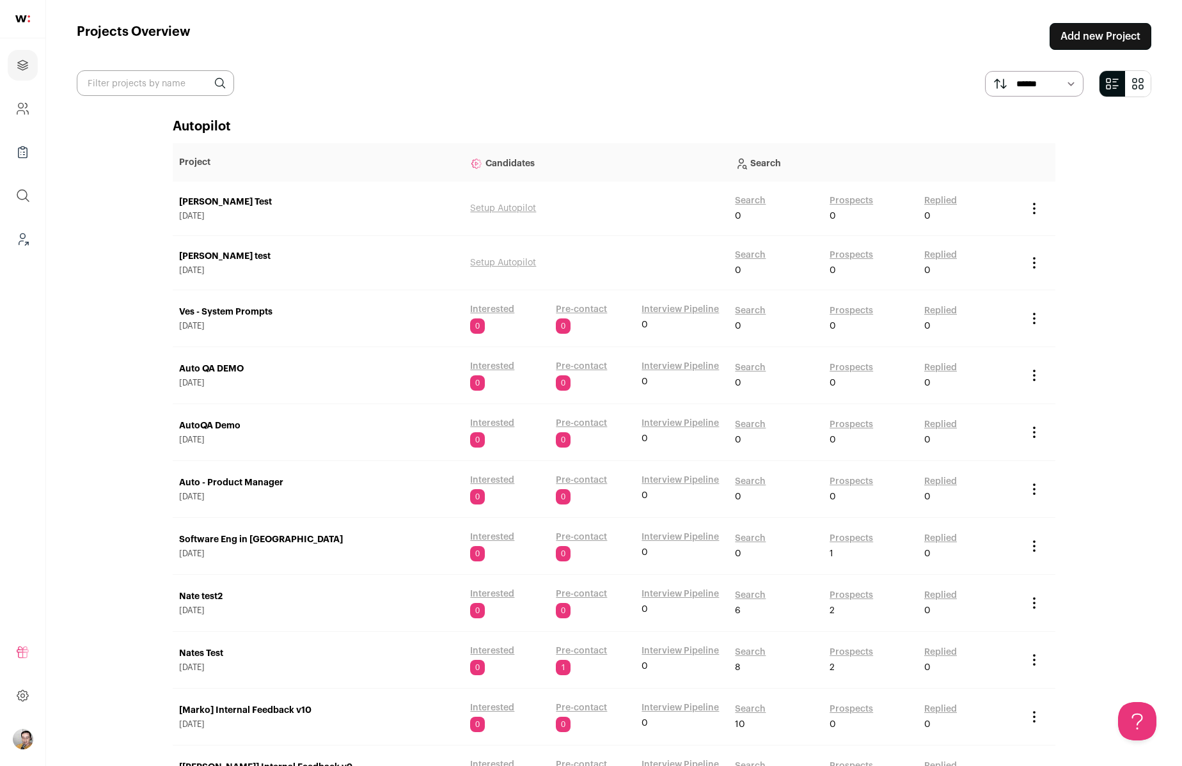
scroll to position [1747, 0]
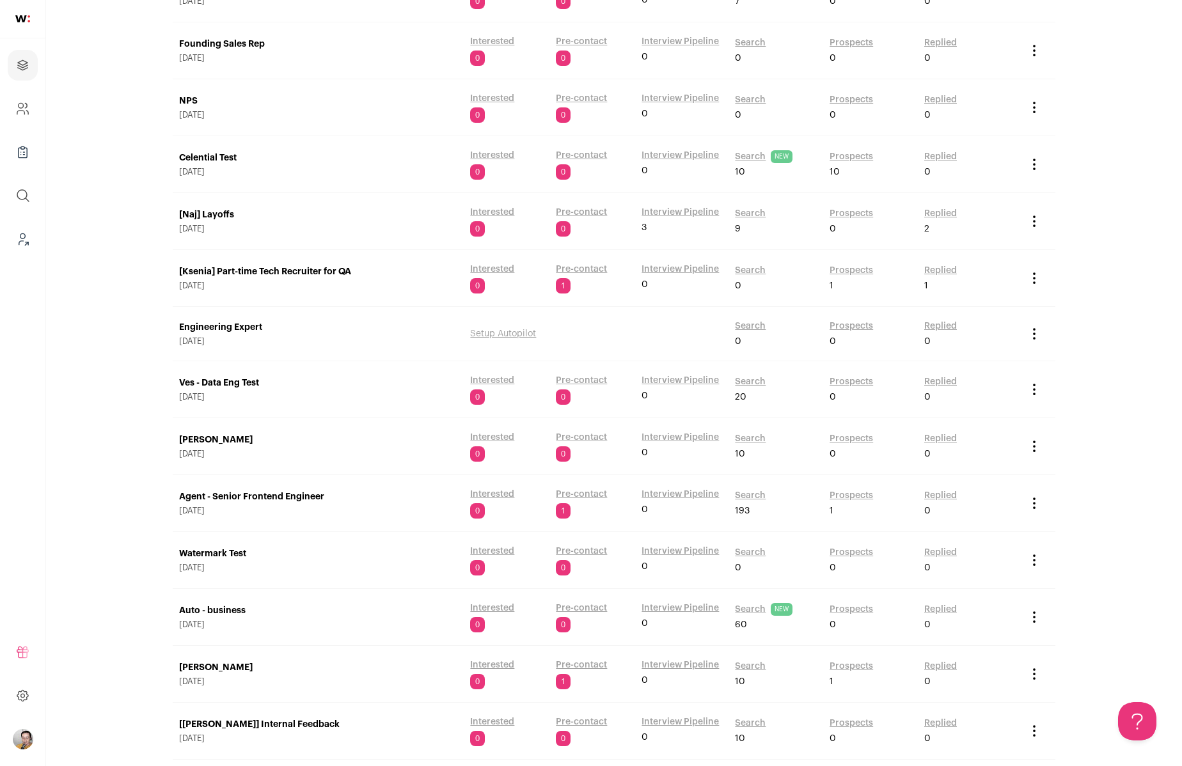
click at [742, 384] on link "Search" at bounding box center [750, 381] width 31 height 13
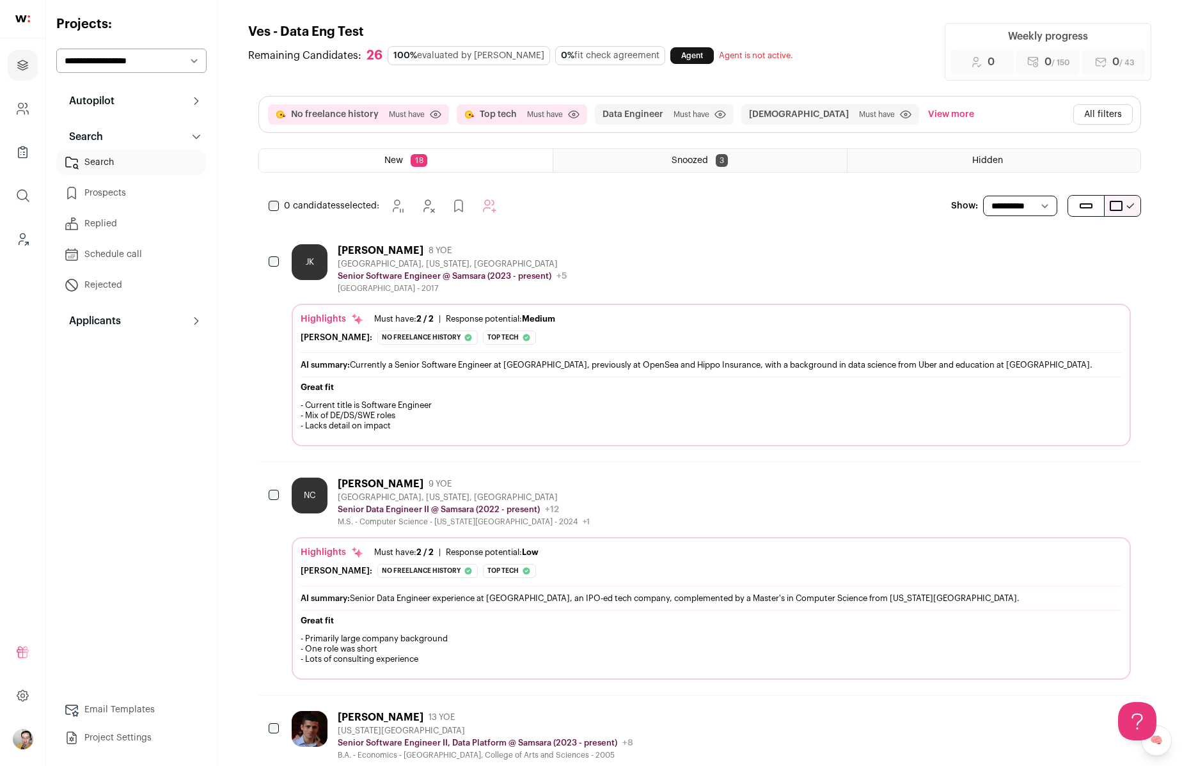
click at [1103, 110] on button "All filters" at bounding box center [1102, 114] width 59 height 20
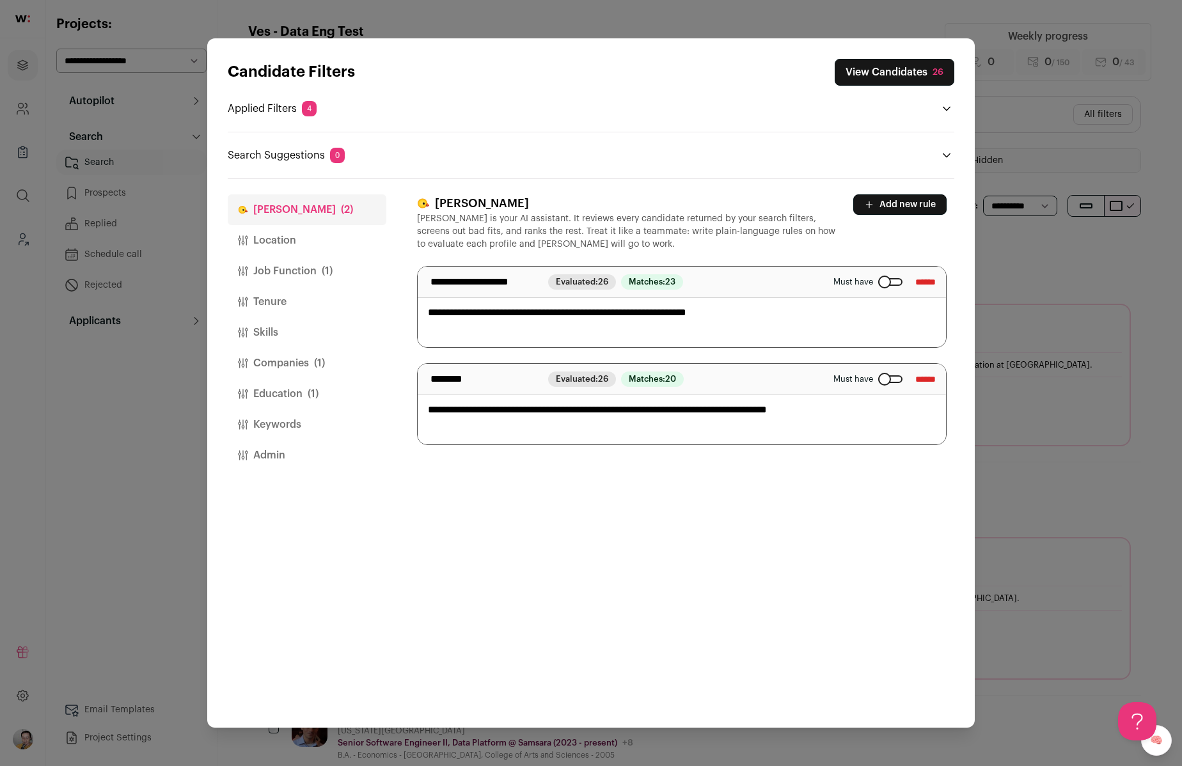
click at [326, 375] on button "Companies (1)" at bounding box center [307, 363] width 159 height 31
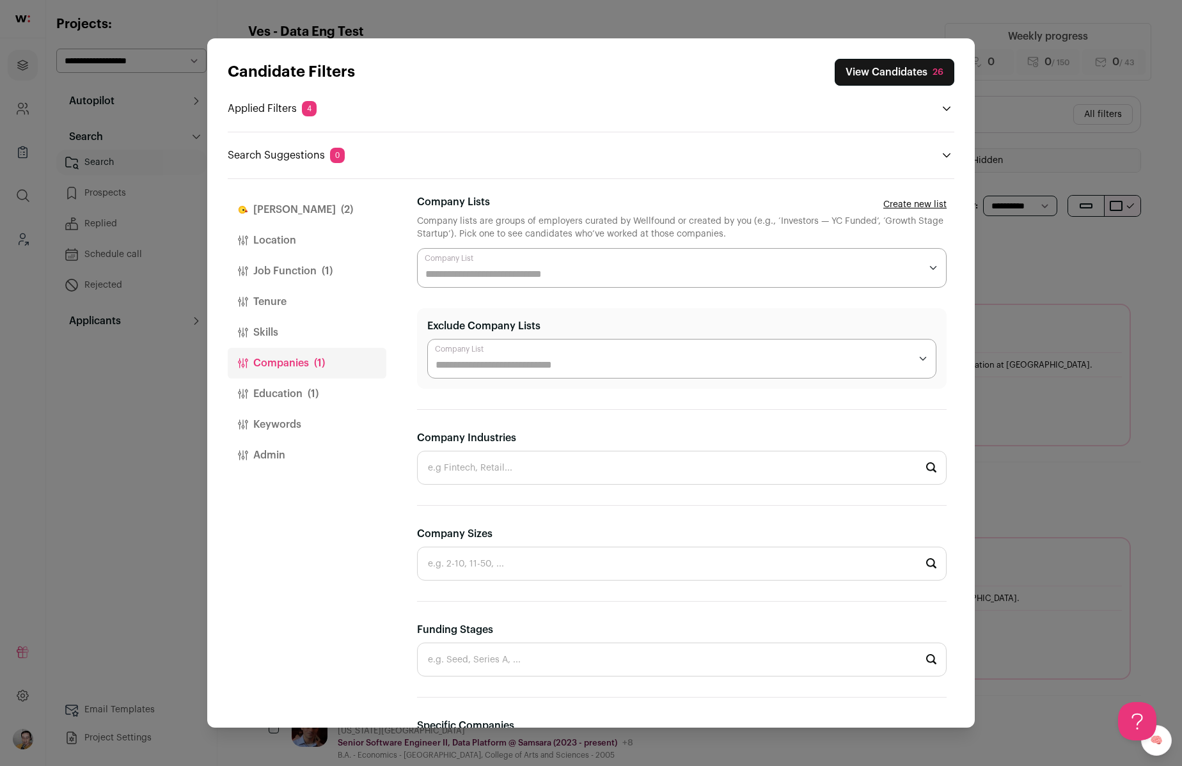
scroll to position [236, 0]
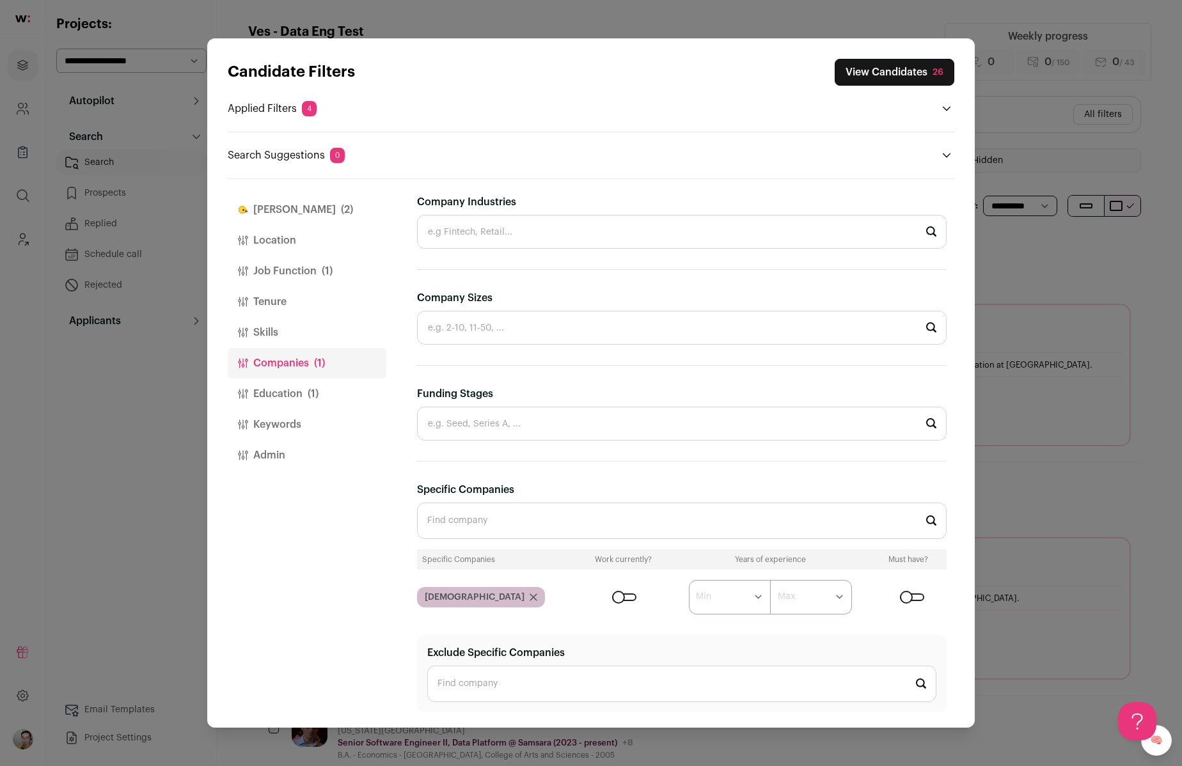
click at [501, 680] on input "Exclude Specific Companies" at bounding box center [681, 684] width 509 height 36
type input "E"
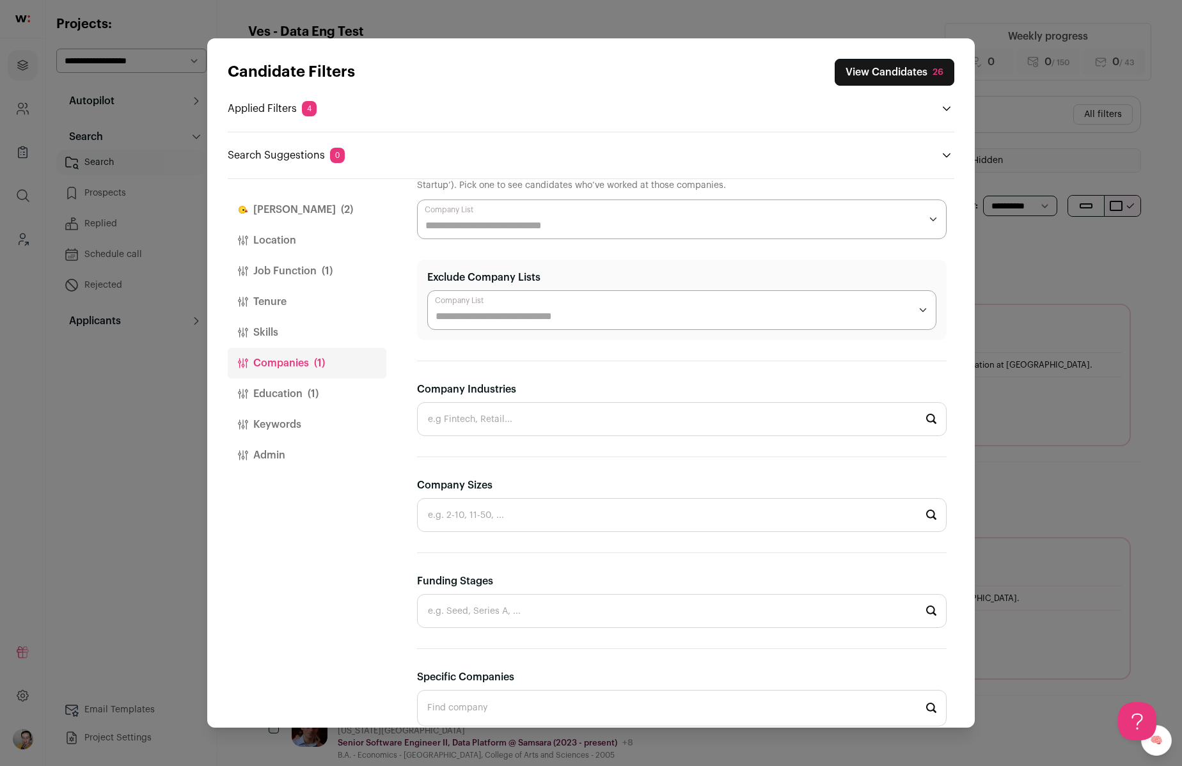
scroll to position [0, 0]
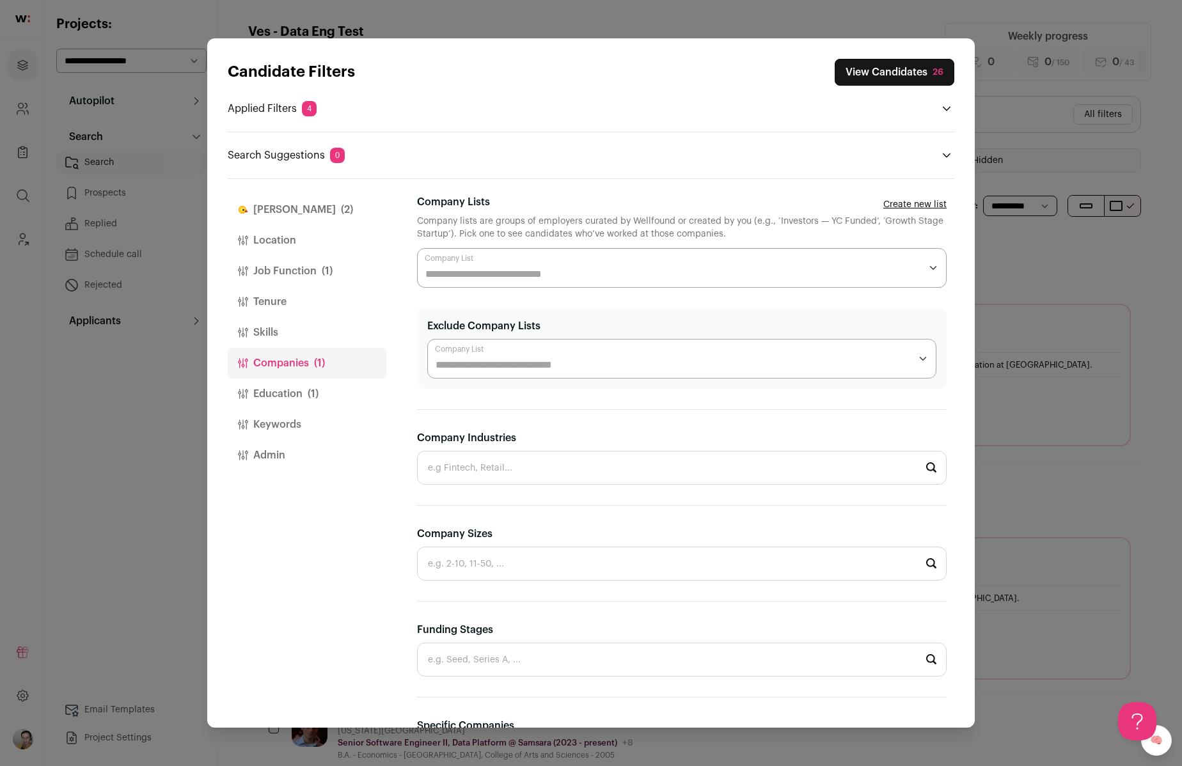
click at [531, 361] on input "Exclude Company Lists" at bounding box center [672, 364] width 474 height 15
type input "*"
type input "********"
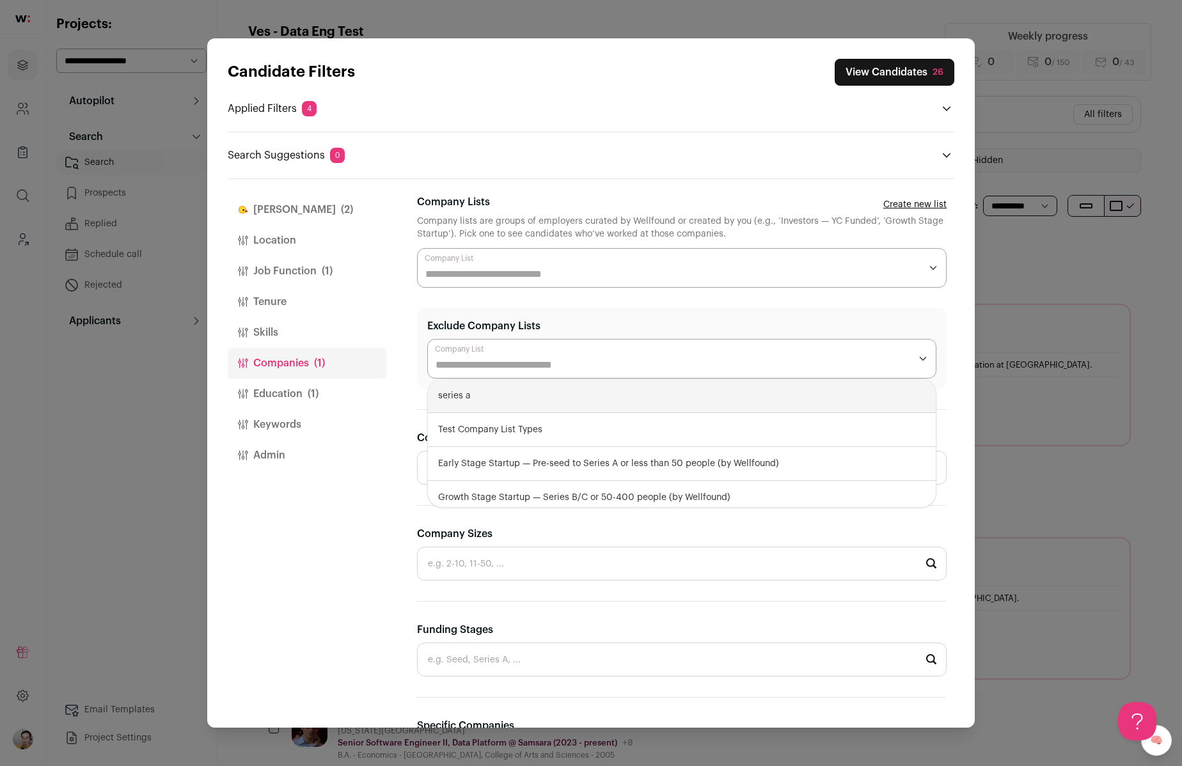
type input "*"
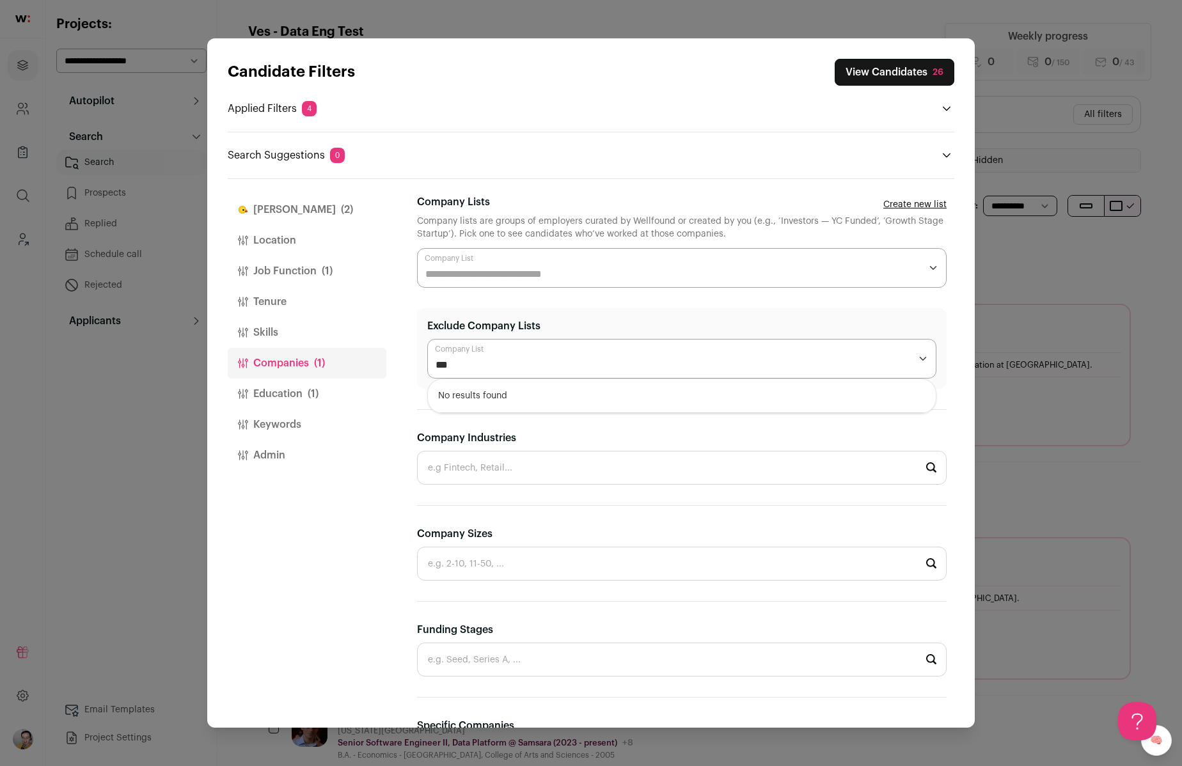
type input "***"
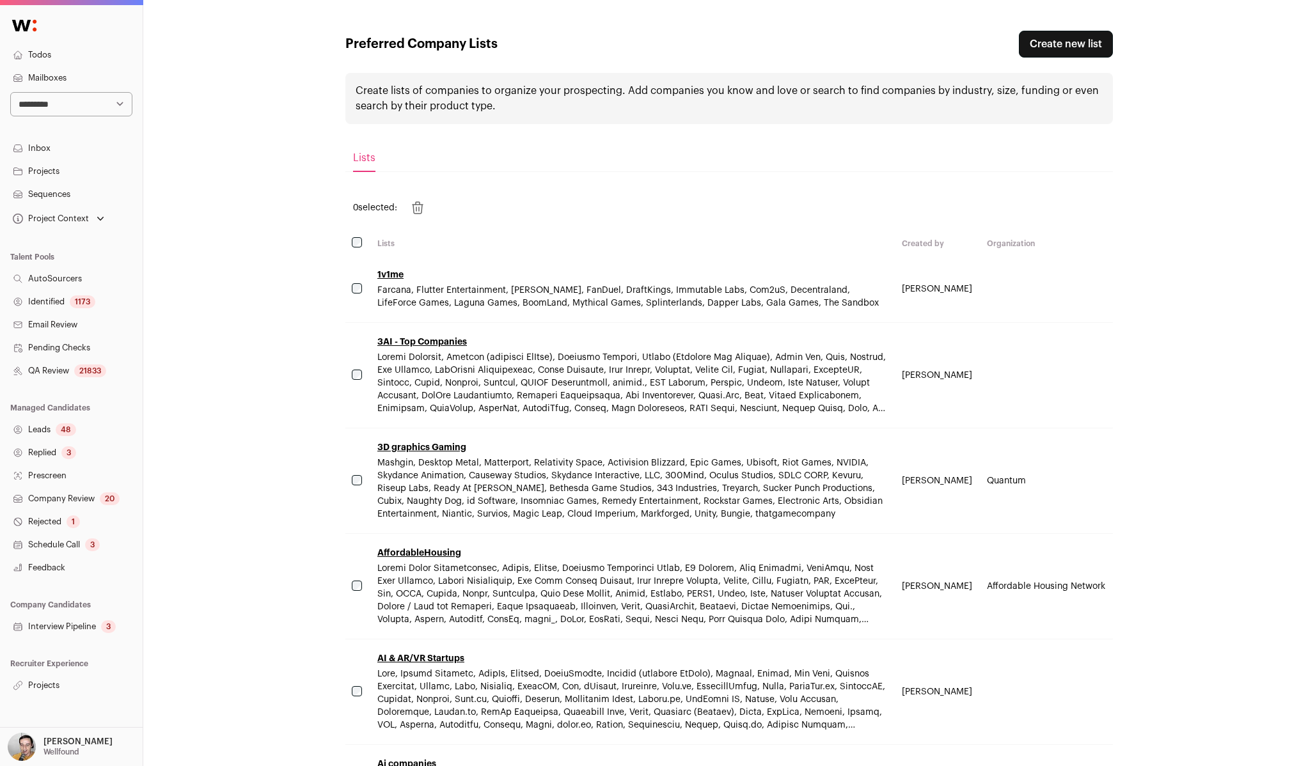
scroll to position [3491, 0]
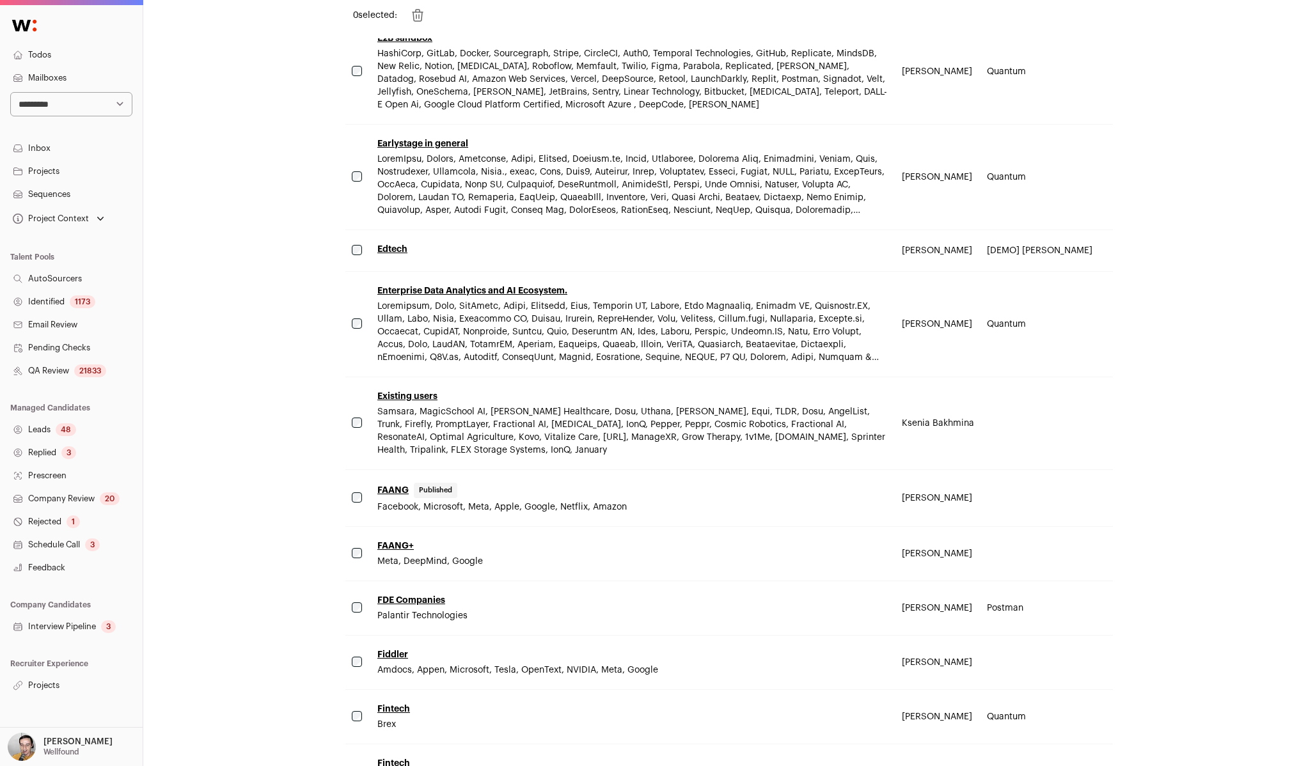
click at [424, 398] on link "Existing users" at bounding box center [407, 396] width 60 height 9
